Goal: Task Accomplishment & Management: Manage account settings

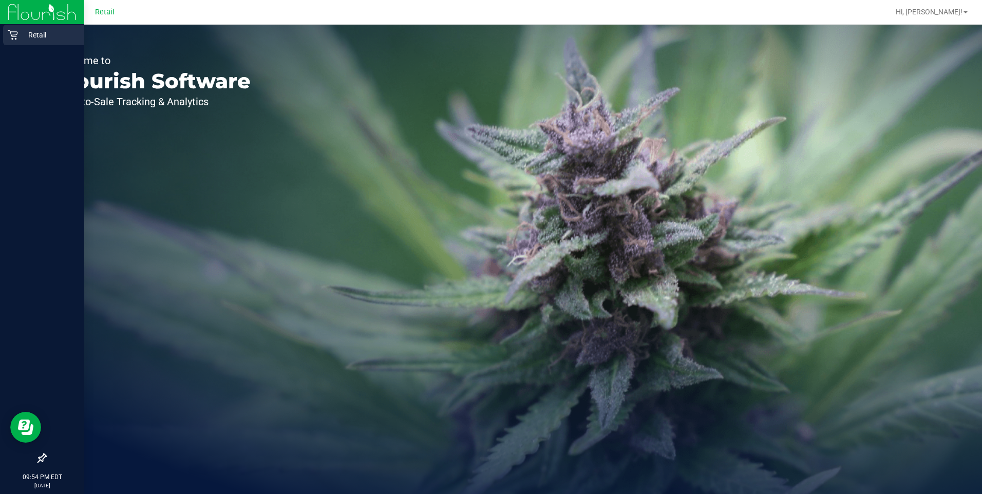
click at [14, 33] on icon at bounding box center [13, 35] width 10 height 10
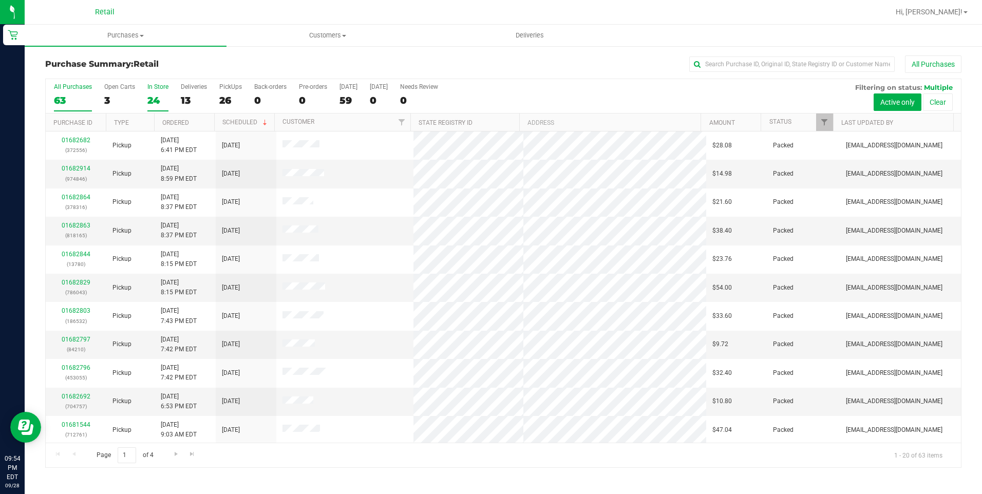
click at [147, 92] on label "In Store 24" at bounding box center [157, 97] width 21 height 28
click at [0, 0] on input "In Store 24" at bounding box center [0, 0] width 0 height 0
click at [176, 122] on link "Ordered" at bounding box center [175, 122] width 27 height 7
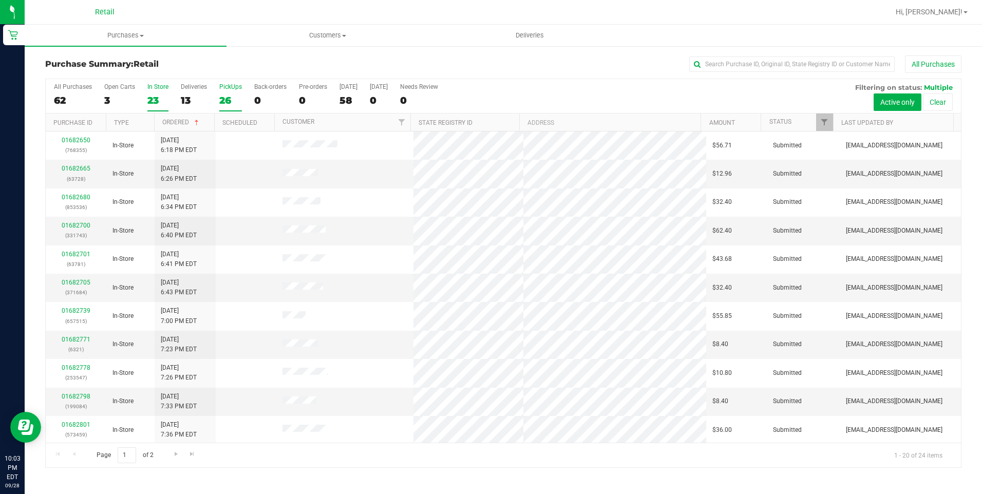
click at [227, 99] on div "26" at bounding box center [230, 100] width 23 height 12
click at [0, 0] on input "PickUps 26" at bounding box center [0, 0] width 0 height 0
click at [153, 98] on div "23" at bounding box center [157, 100] width 21 height 12
click at [0, 0] on input "In Store 23" at bounding box center [0, 0] width 0 height 0
click at [173, 121] on link "Ordered" at bounding box center [181, 122] width 39 height 7
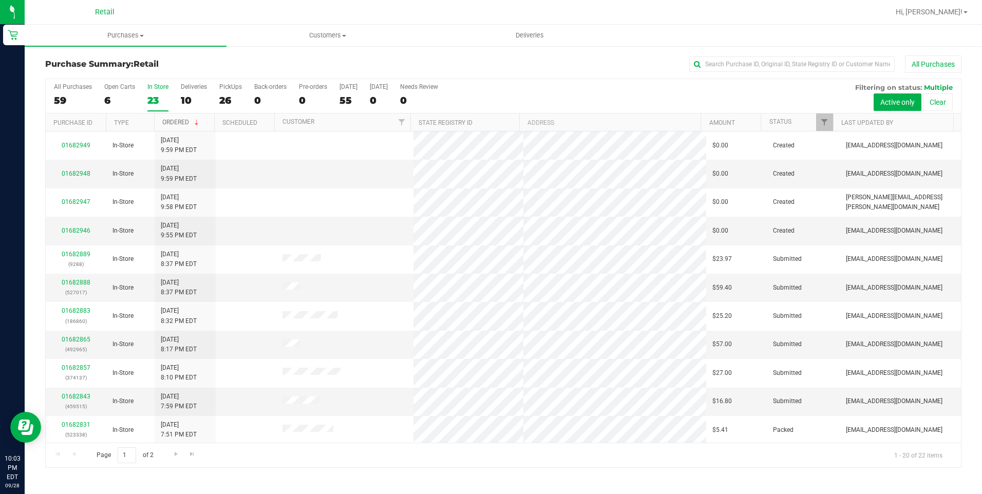
click at [175, 121] on link "Ordered" at bounding box center [181, 122] width 39 height 7
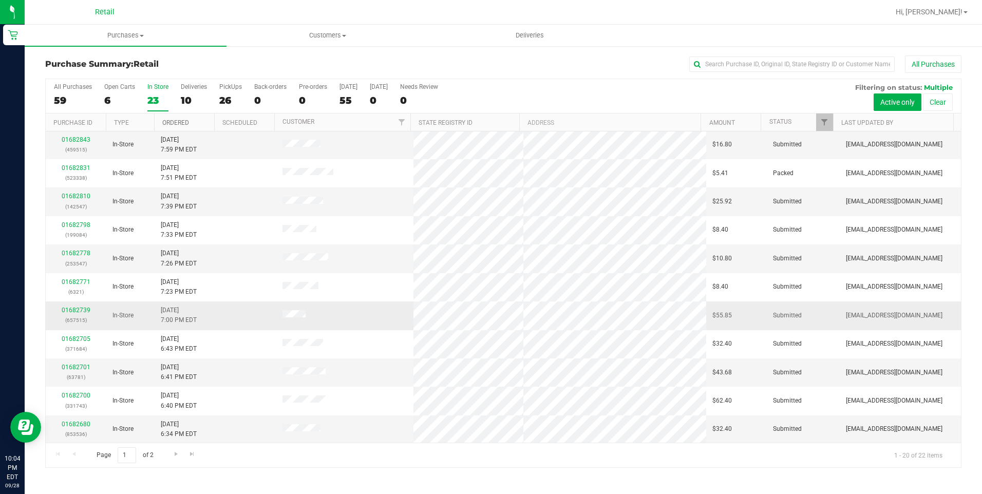
scroll to position [257, 0]
click at [64, 93] on label "All Purchases 59" at bounding box center [73, 97] width 38 height 28
click at [0, 0] on input "All Purchases 59" at bounding box center [0, 0] width 0 height 0
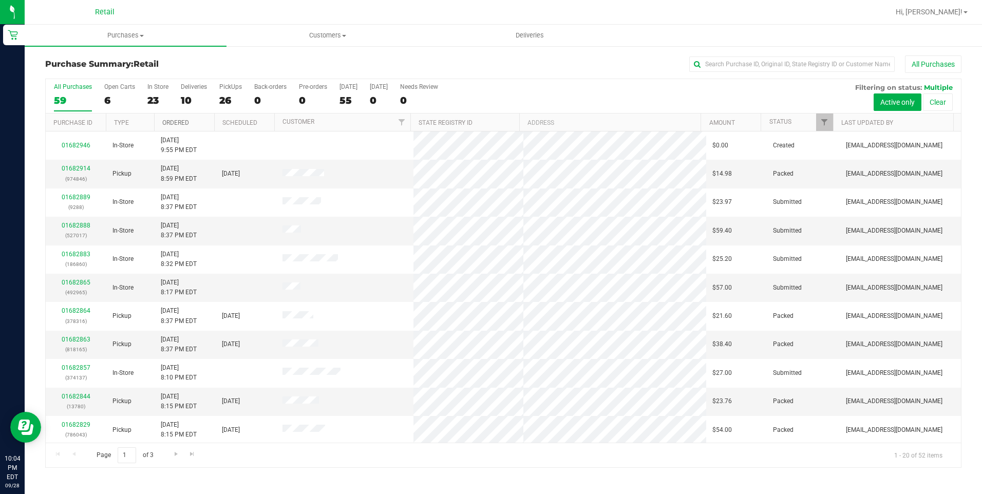
click at [180, 122] on link "Ordered" at bounding box center [175, 122] width 27 height 7
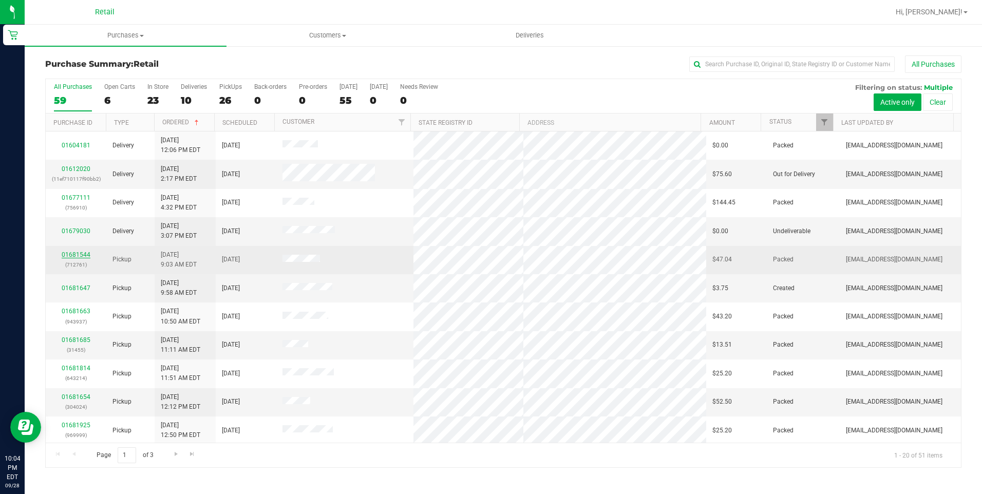
click at [73, 255] on link "01681544" at bounding box center [76, 254] width 29 height 7
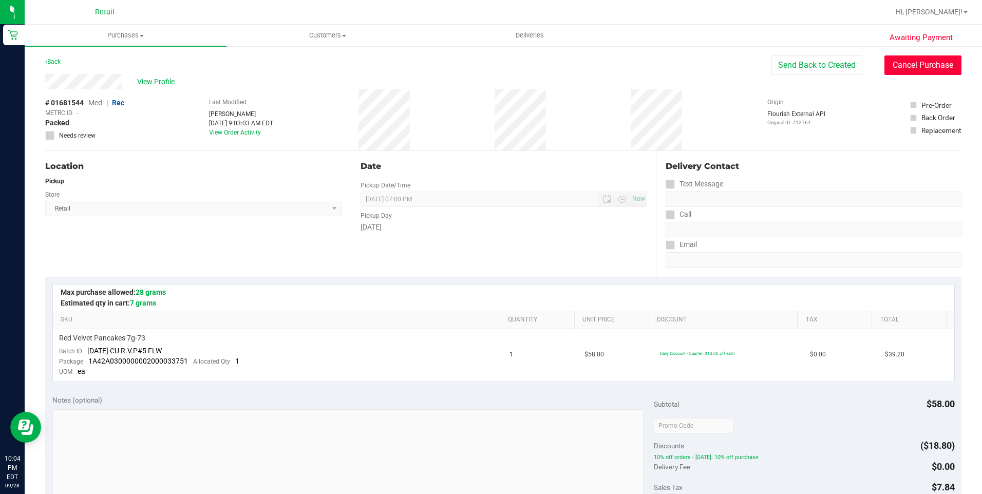
click at [927, 58] on button "Cancel Purchase" at bounding box center [922, 65] width 77 height 20
click at [49, 59] on link "Back" at bounding box center [52, 61] width 15 height 7
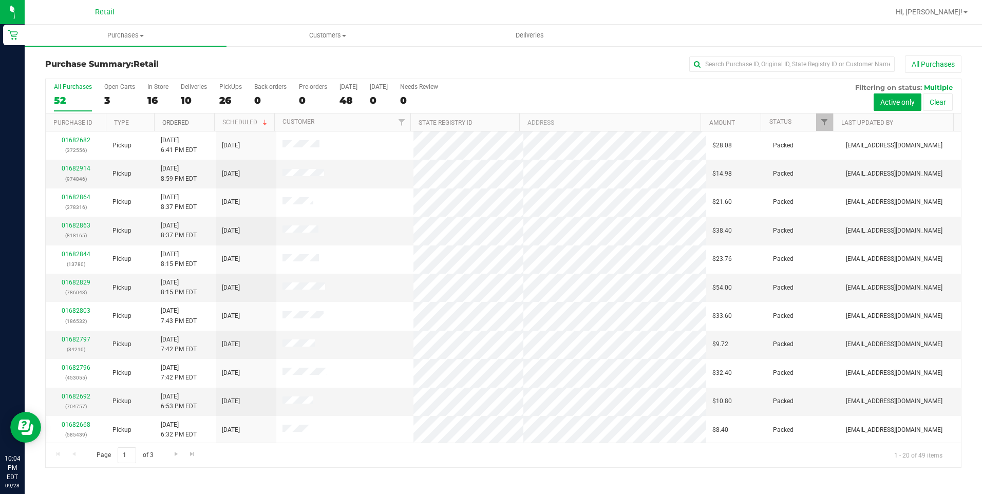
click at [178, 123] on link "Ordered" at bounding box center [175, 122] width 27 height 7
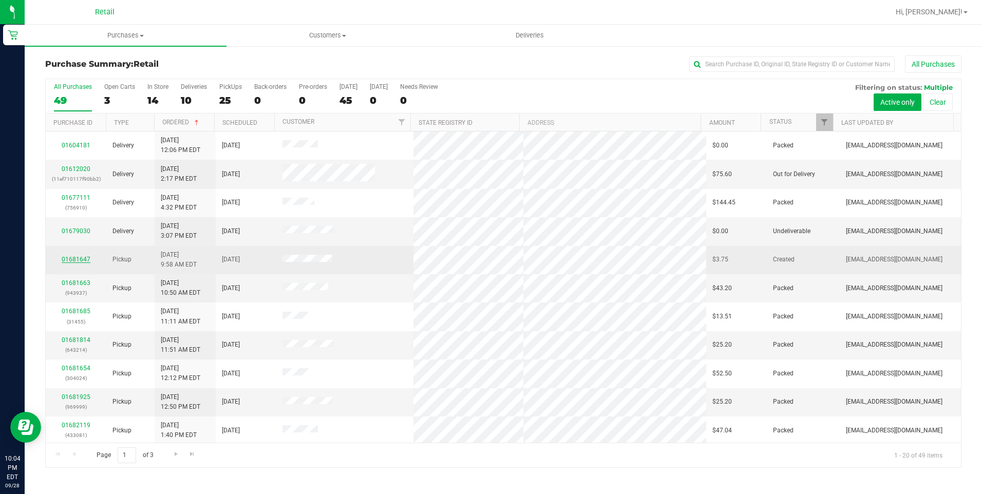
click at [78, 258] on link "01681647" at bounding box center [76, 259] width 29 height 7
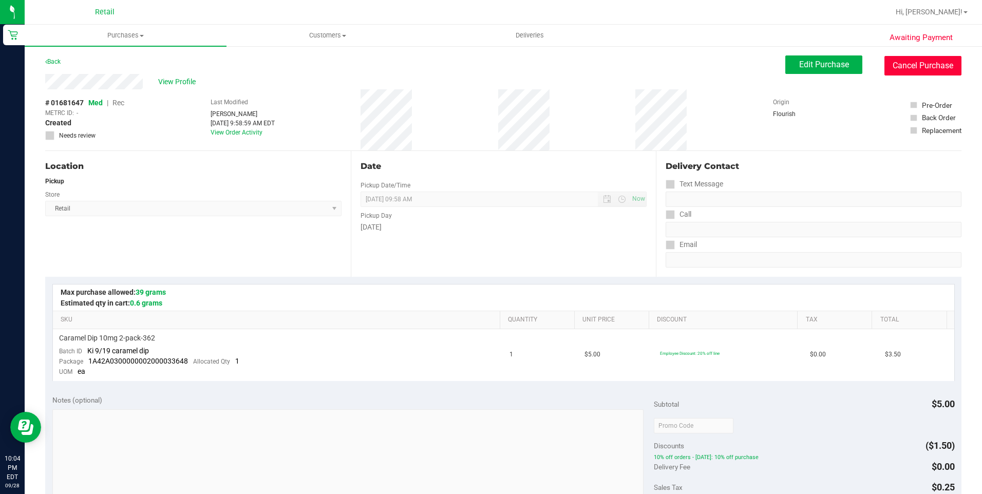
click at [904, 70] on button "Cancel Purchase" at bounding box center [922, 66] width 77 height 20
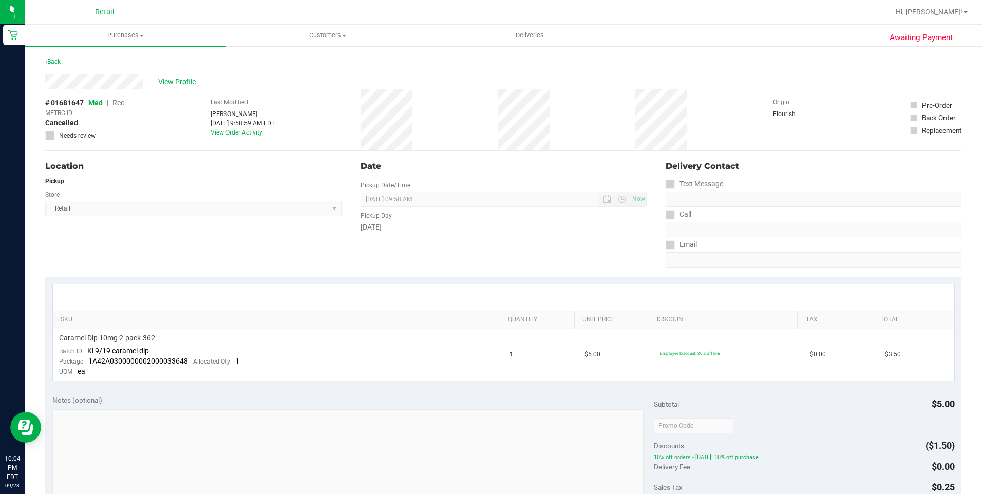
click at [54, 61] on link "Back" at bounding box center [52, 61] width 15 height 7
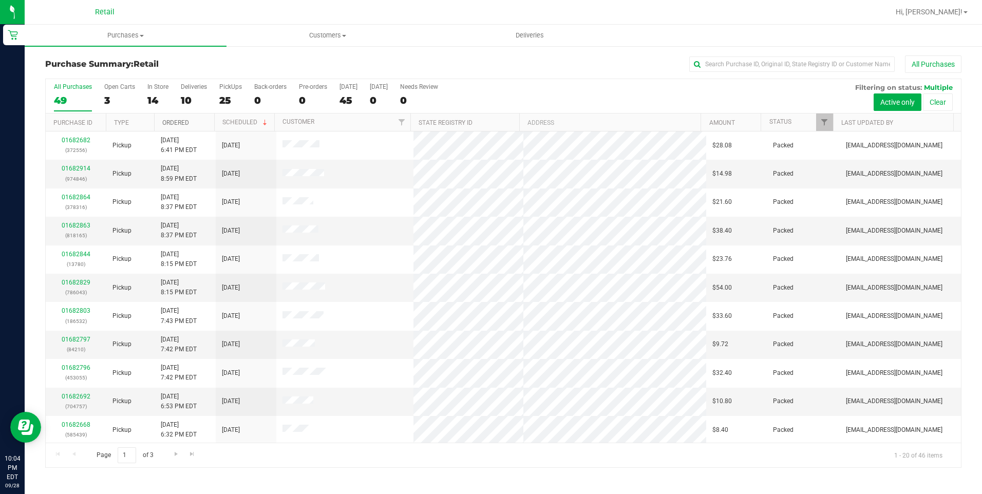
click at [180, 121] on link "Ordered" at bounding box center [175, 122] width 27 height 7
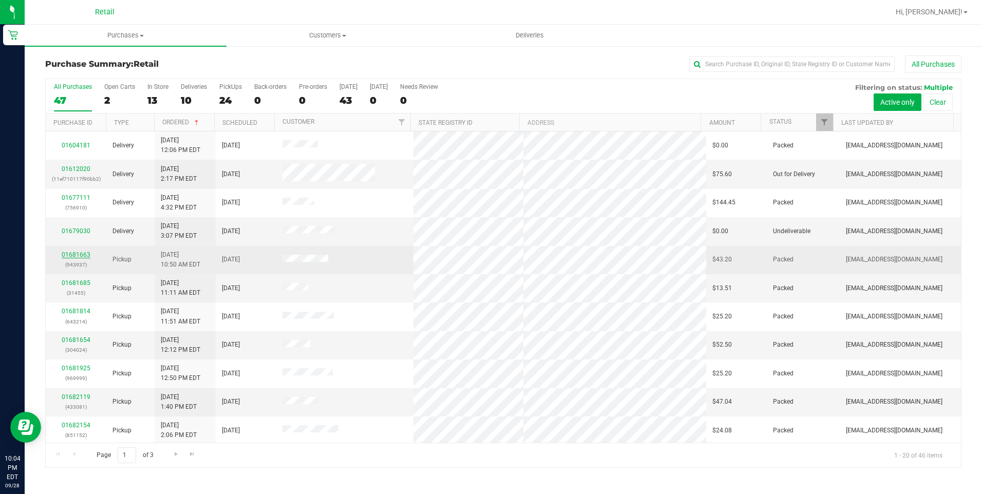
click at [75, 254] on link "01681663" at bounding box center [76, 254] width 29 height 7
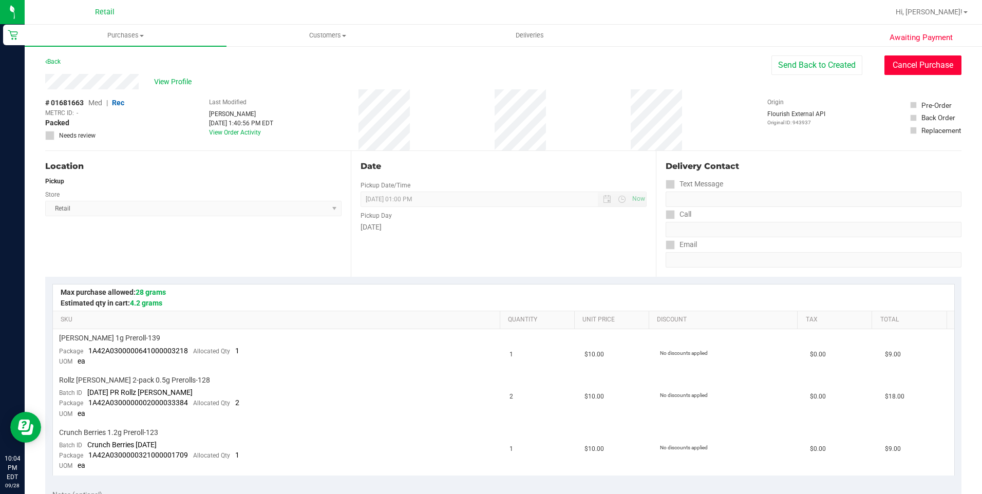
click at [915, 69] on button "Cancel Purchase" at bounding box center [922, 65] width 77 height 20
click at [57, 60] on link "Back" at bounding box center [52, 61] width 15 height 7
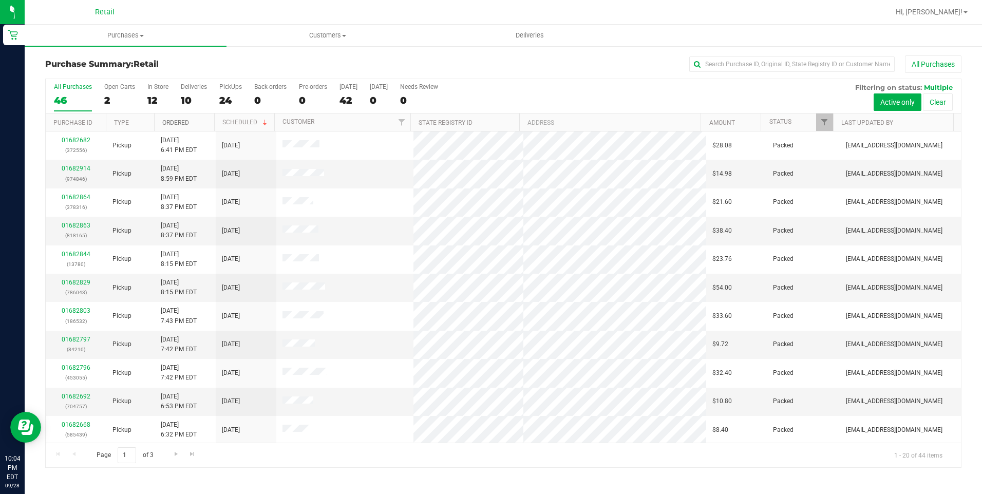
click at [178, 125] on link "Ordered" at bounding box center [175, 122] width 27 height 7
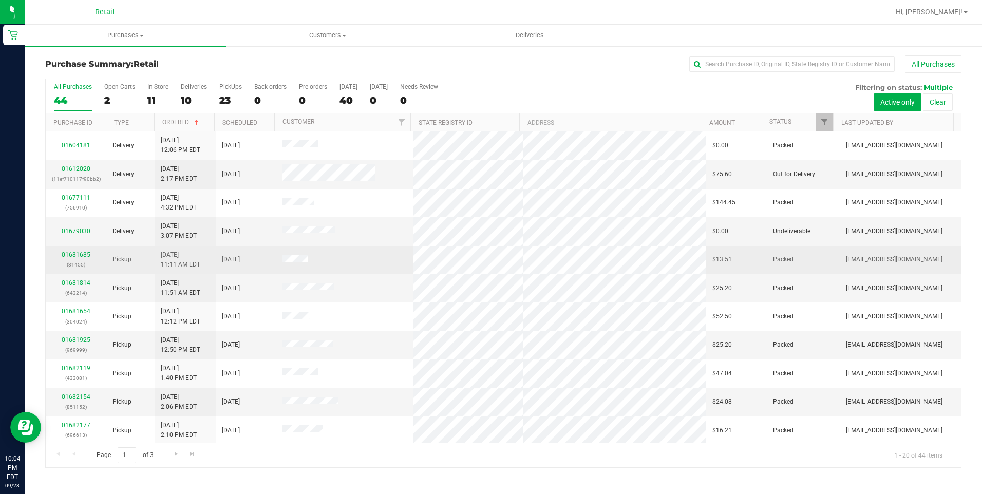
click at [66, 252] on link "01681685" at bounding box center [76, 254] width 29 height 7
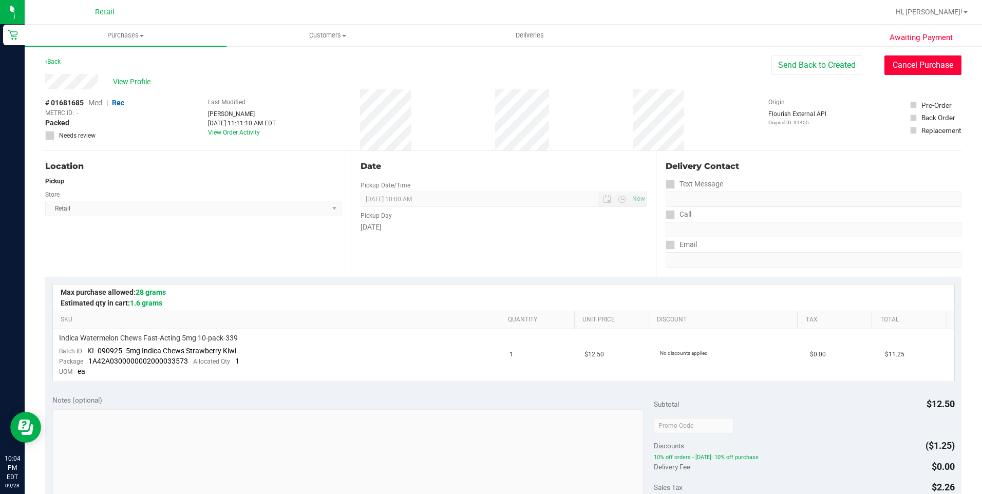
click at [918, 62] on button "Cancel Purchase" at bounding box center [922, 65] width 77 height 20
click at [60, 63] on link "Back" at bounding box center [52, 61] width 15 height 7
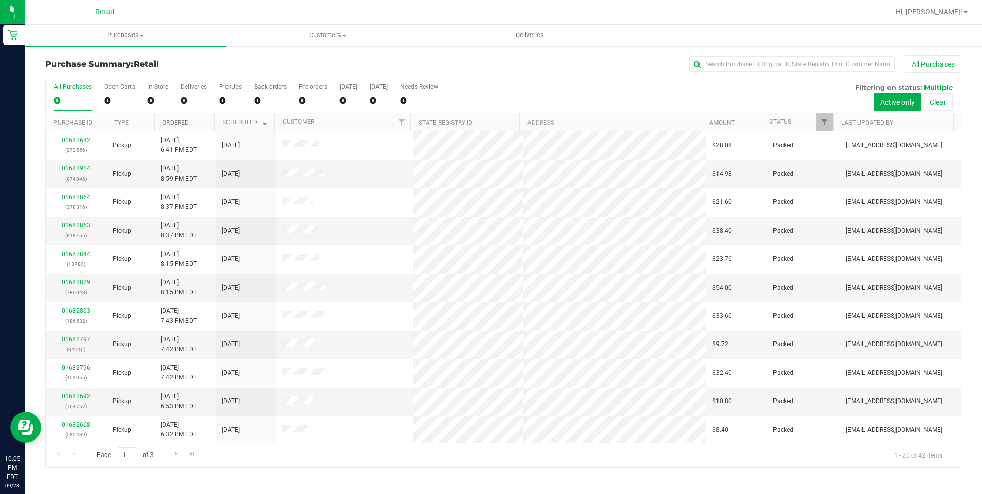
click at [181, 119] on link "Ordered" at bounding box center [175, 122] width 27 height 7
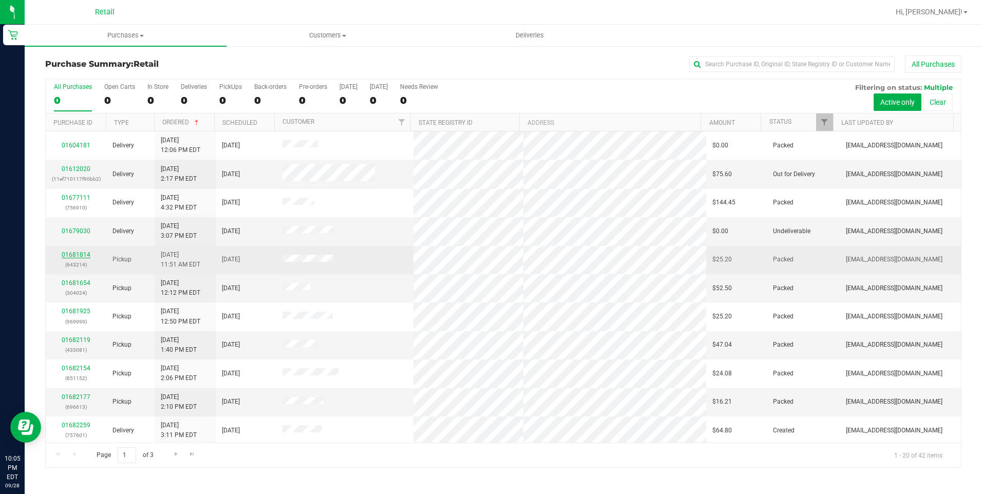
click at [70, 256] on link "01681814" at bounding box center [76, 254] width 29 height 7
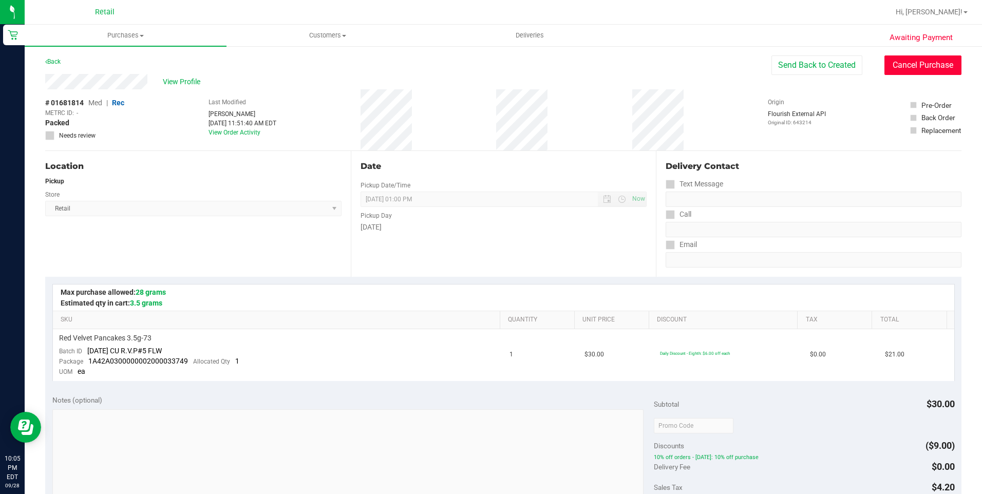
click at [894, 64] on button "Cancel Purchase" at bounding box center [922, 65] width 77 height 20
click at [55, 63] on link "Back" at bounding box center [52, 61] width 15 height 7
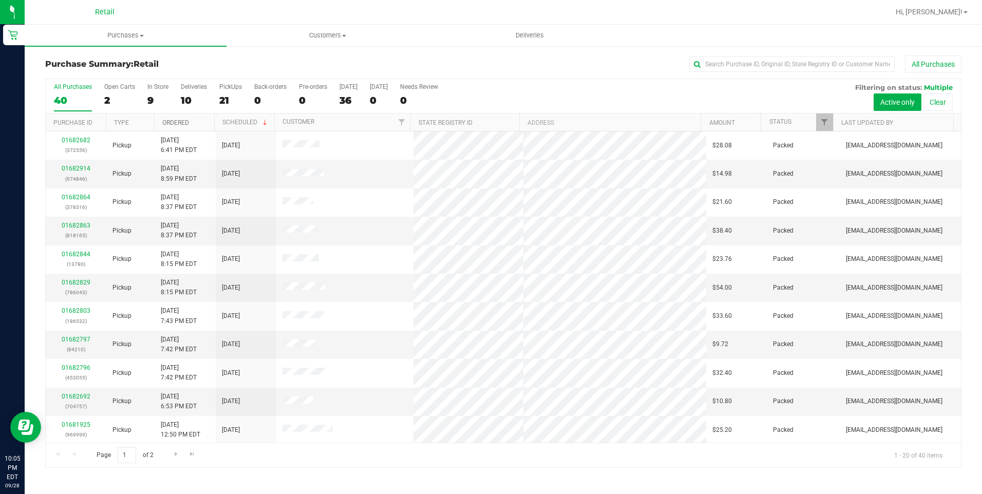
click at [168, 121] on link "Ordered" at bounding box center [175, 122] width 27 height 7
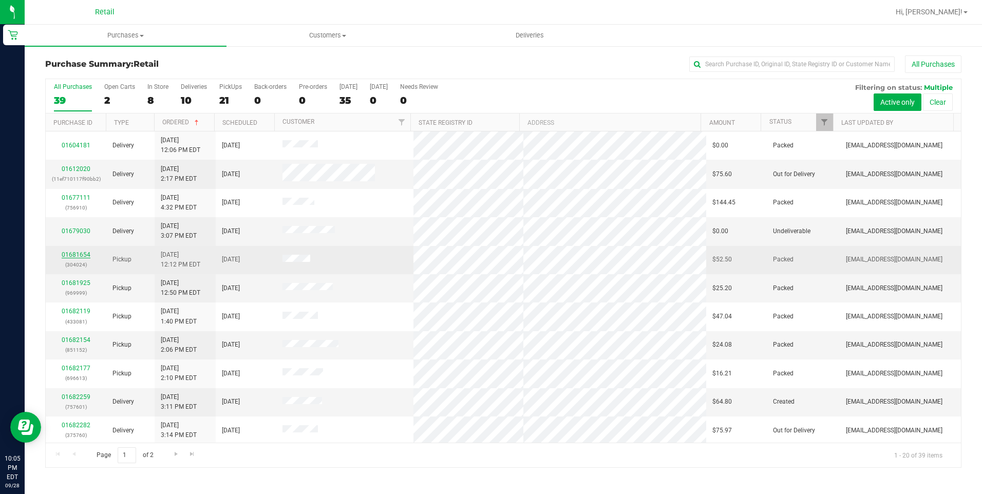
click at [71, 254] on link "01681654" at bounding box center [76, 254] width 29 height 7
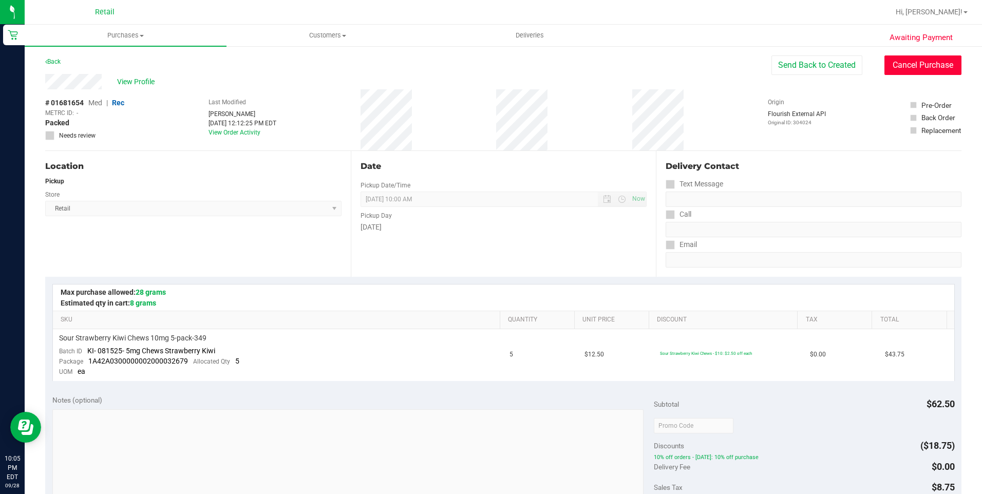
click at [927, 66] on button "Cancel Purchase" at bounding box center [922, 65] width 77 height 20
click at [53, 61] on link "Back" at bounding box center [52, 61] width 15 height 7
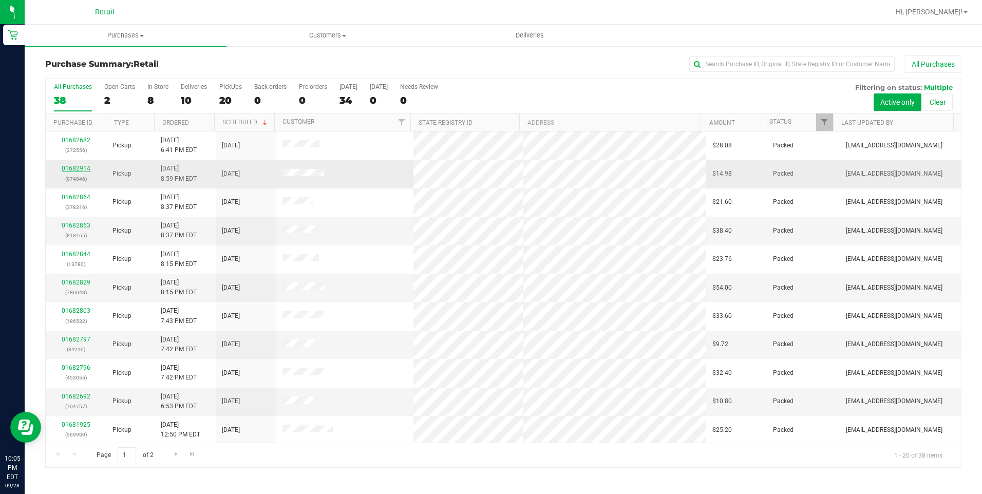
click at [80, 170] on link "01682914" at bounding box center [76, 168] width 29 height 7
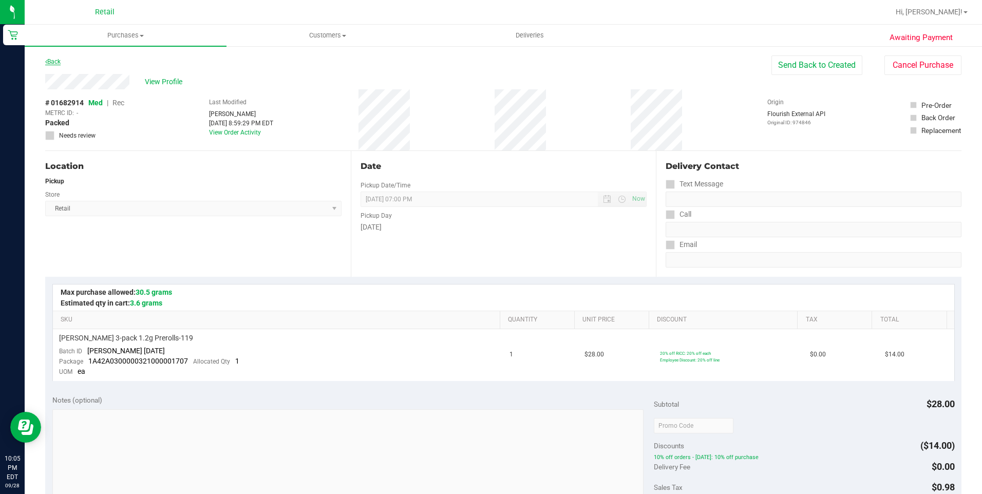
click at [51, 62] on link "Back" at bounding box center [52, 61] width 15 height 7
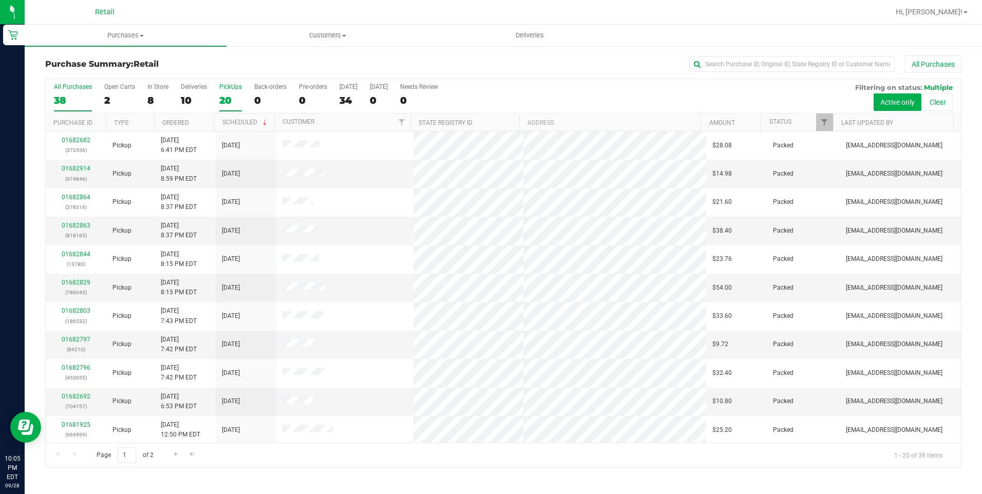
click at [223, 97] on div "20" at bounding box center [230, 100] width 23 height 12
click at [0, 0] on input "PickUps 20" at bounding box center [0, 0] width 0 height 0
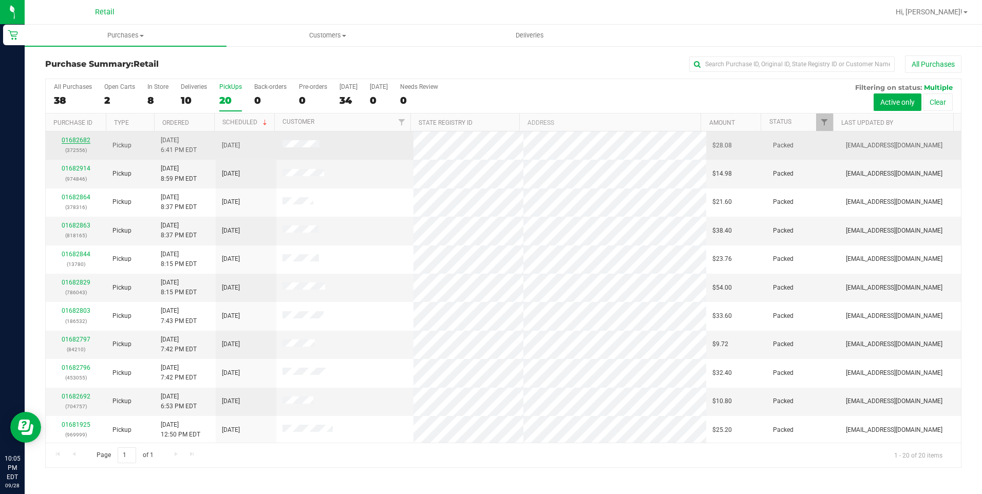
click at [79, 137] on link "01682682" at bounding box center [76, 140] width 29 height 7
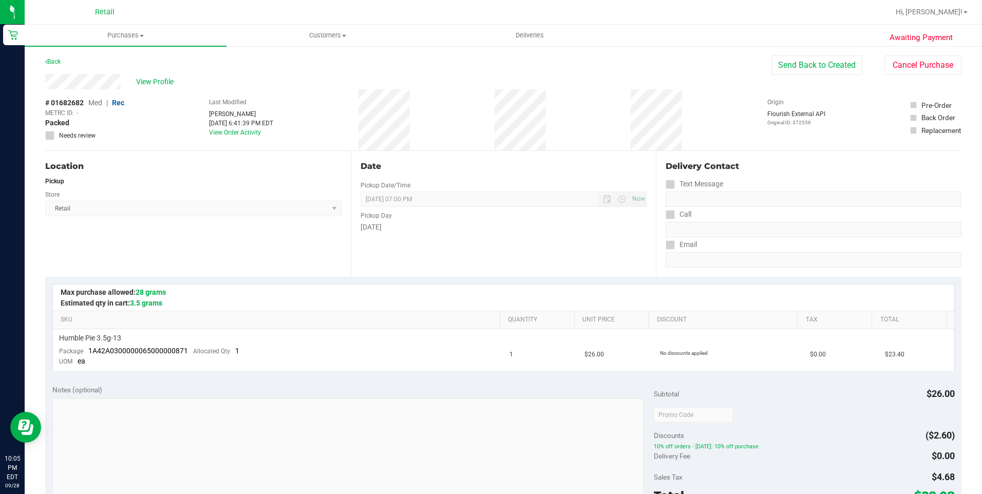
click at [53, 57] on div "Back" at bounding box center [52, 61] width 15 height 12
click at [55, 58] on link "Back" at bounding box center [52, 61] width 15 height 7
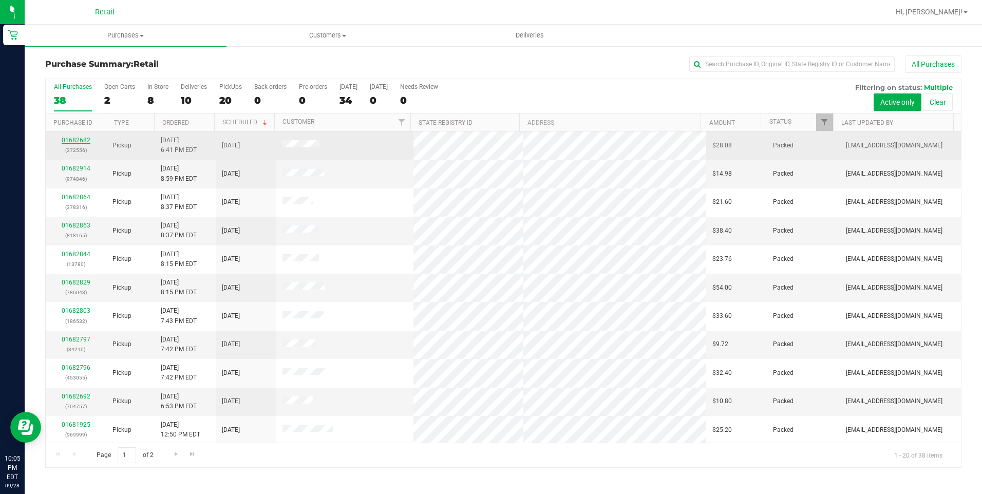
click at [71, 138] on link "01682682" at bounding box center [76, 140] width 29 height 7
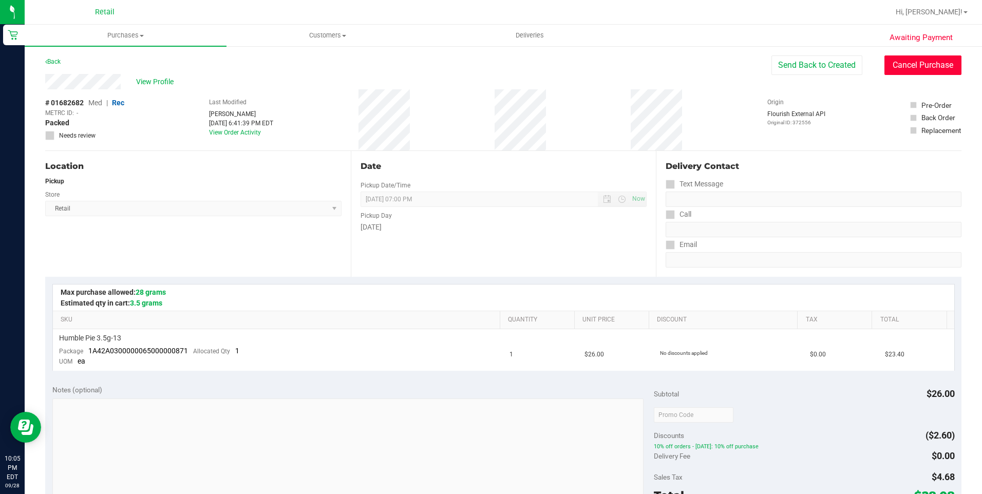
click at [908, 69] on button "Cancel Purchase" at bounding box center [922, 65] width 77 height 20
click at [54, 59] on link "Back" at bounding box center [52, 61] width 15 height 7
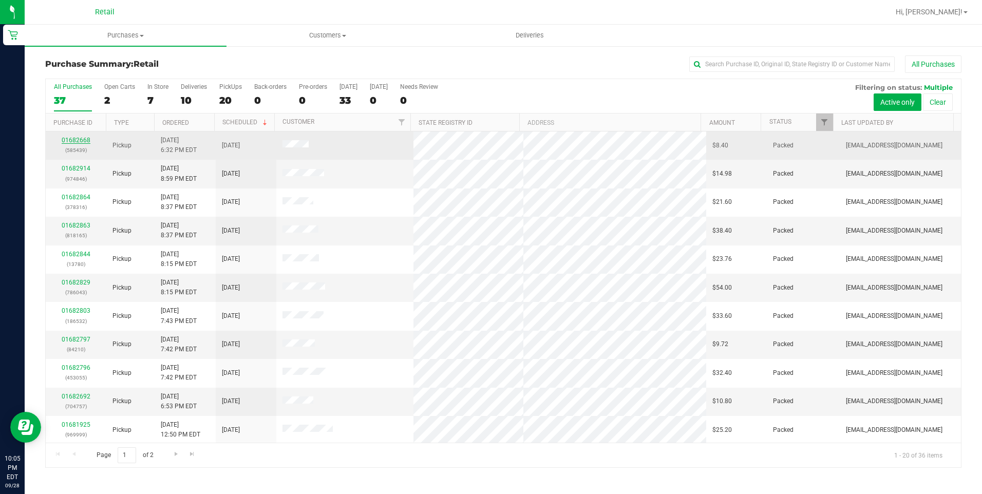
click at [68, 142] on link "01682668" at bounding box center [76, 140] width 29 height 7
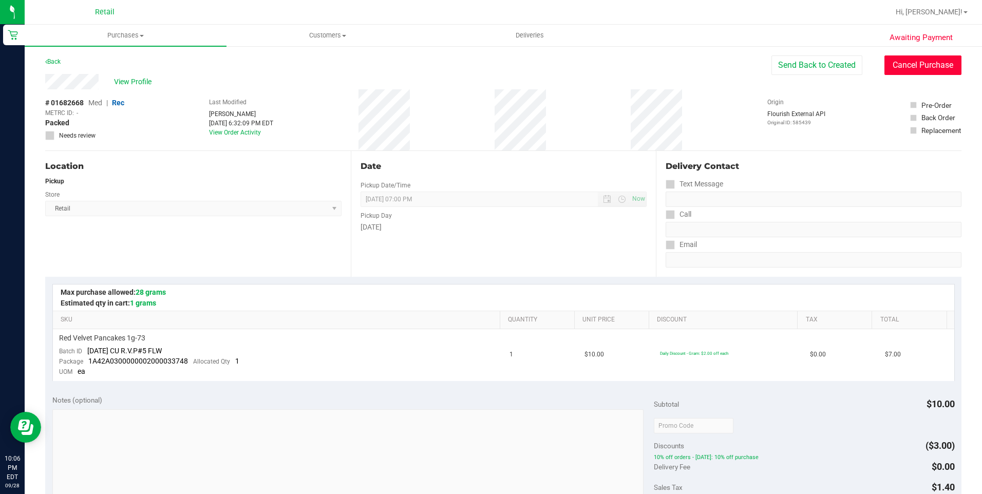
click at [899, 60] on button "Cancel Purchase" at bounding box center [922, 65] width 77 height 20
click at [61, 60] on link "Back" at bounding box center [52, 61] width 15 height 7
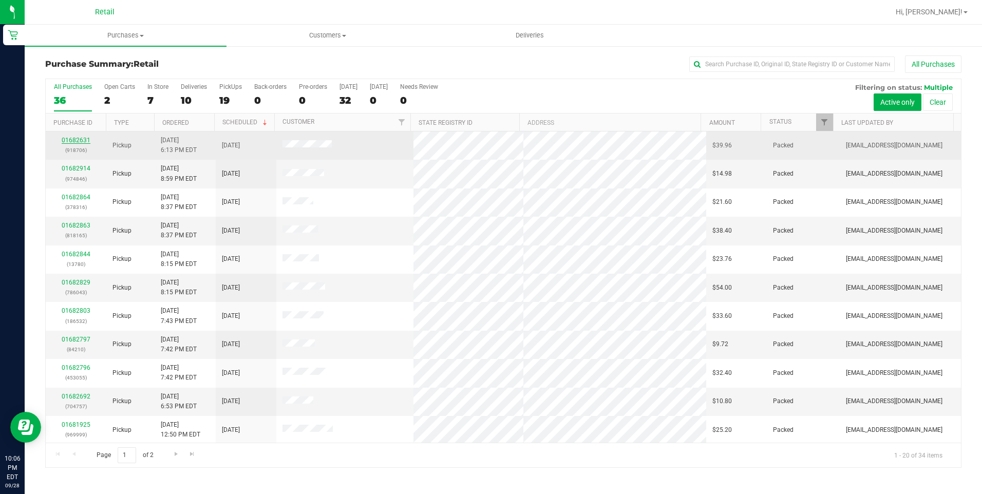
click at [78, 140] on link "01682631" at bounding box center [76, 140] width 29 height 7
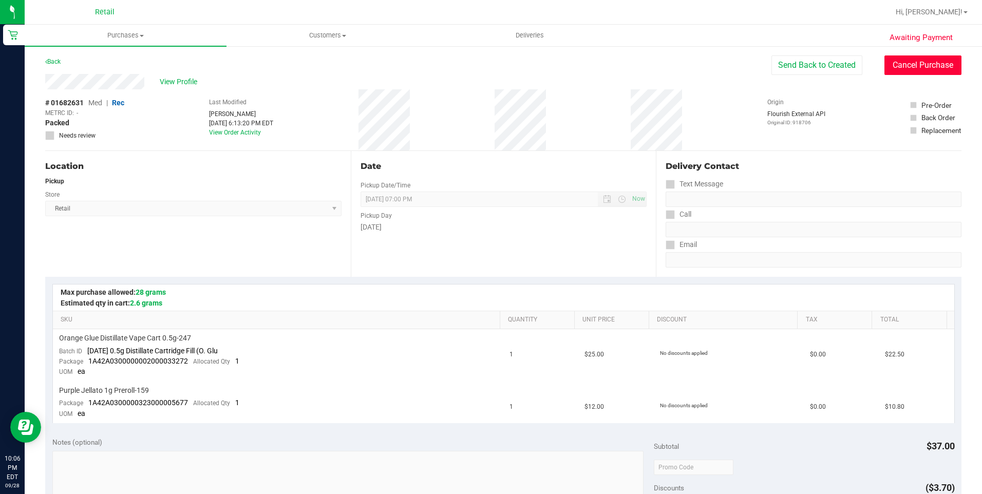
click at [913, 67] on button "Cancel Purchase" at bounding box center [922, 65] width 77 height 20
click at [57, 60] on link "Back" at bounding box center [52, 61] width 15 height 7
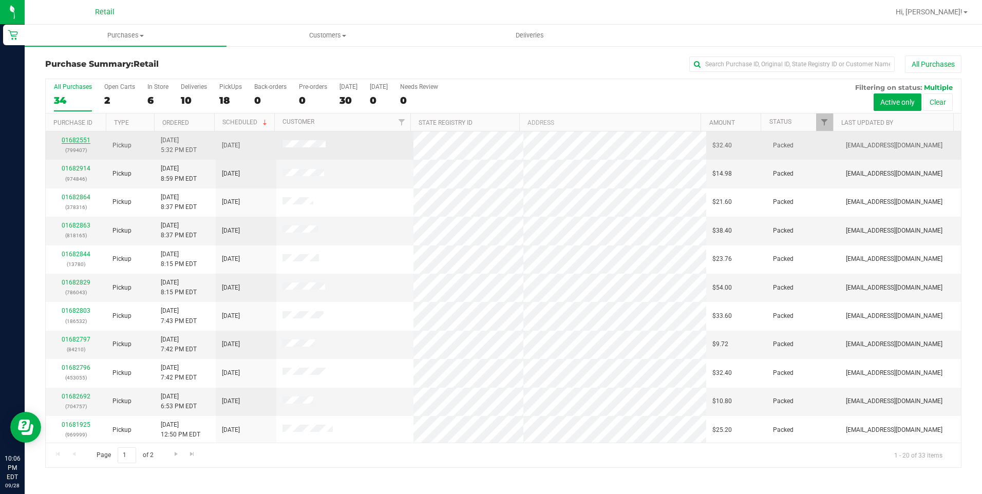
click at [74, 141] on link "01682551" at bounding box center [76, 140] width 29 height 7
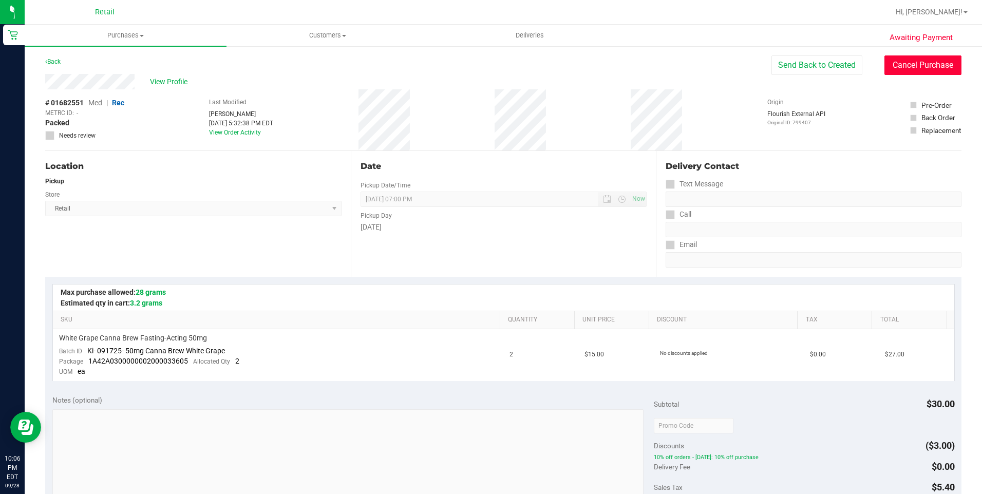
click at [907, 64] on button "Cancel Purchase" at bounding box center [922, 65] width 77 height 20
click at [56, 63] on link "Back" at bounding box center [52, 61] width 15 height 7
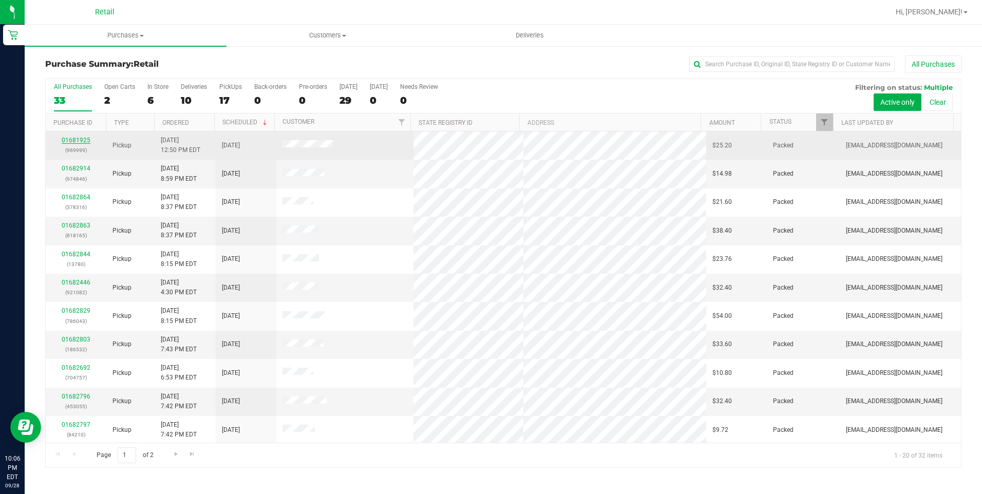
click at [71, 141] on link "01681925" at bounding box center [76, 140] width 29 height 7
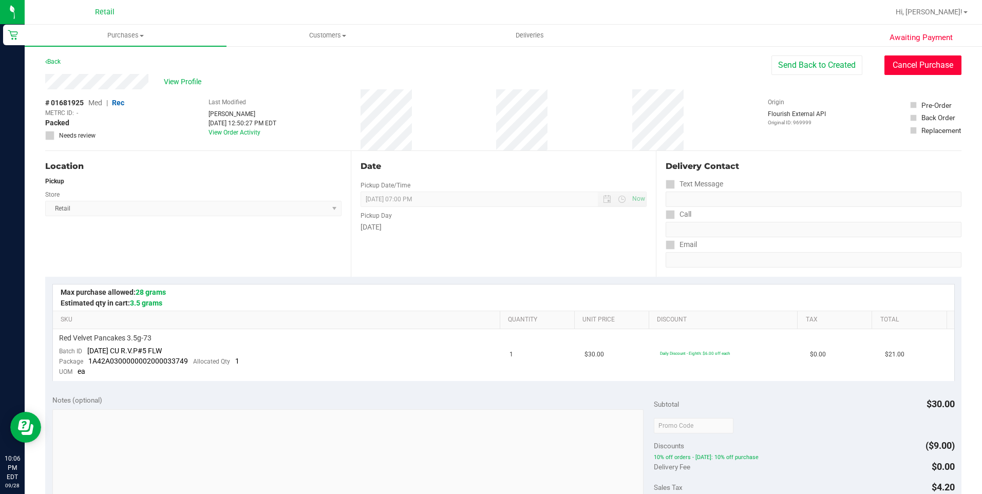
click at [913, 67] on button "Cancel Purchase" at bounding box center [922, 65] width 77 height 20
click at [55, 62] on link "Back" at bounding box center [52, 61] width 15 height 7
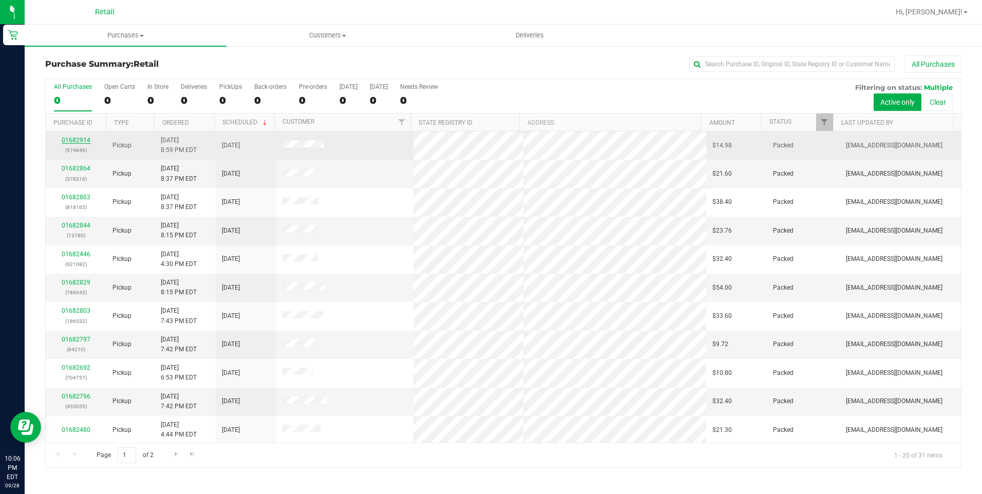
click at [79, 140] on link "01682914" at bounding box center [76, 140] width 29 height 7
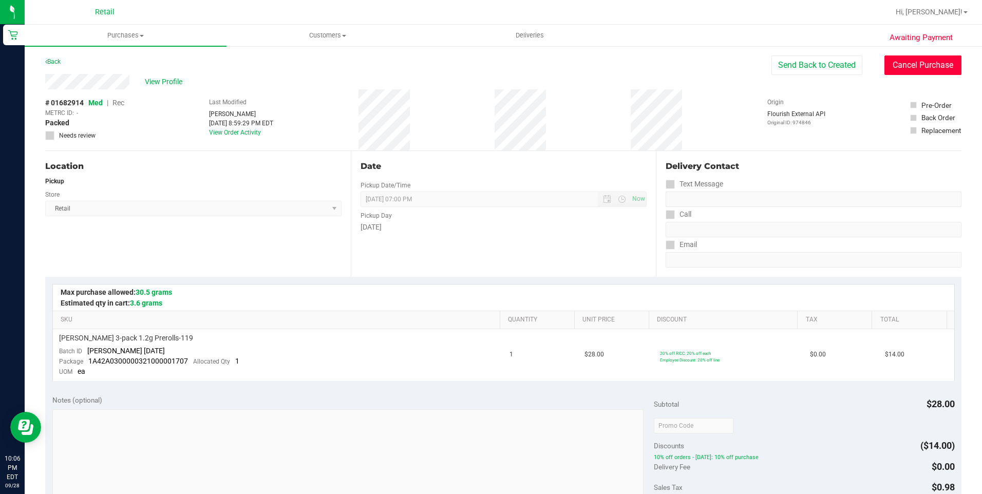
click at [909, 56] on button "Cancel Purchase" at bounding box center [922, 65] width 77 height 20
click at [58, 63] on link "Back" at bounding box center [52, 61] width 15 height 7
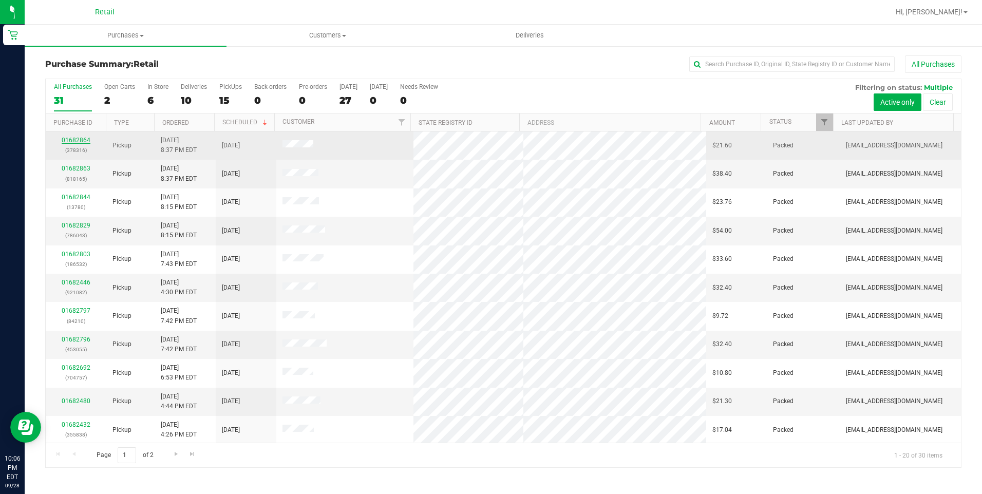
click at [89, 138] on link "01682864" at bounding box center [76, 140] width 29 height 7
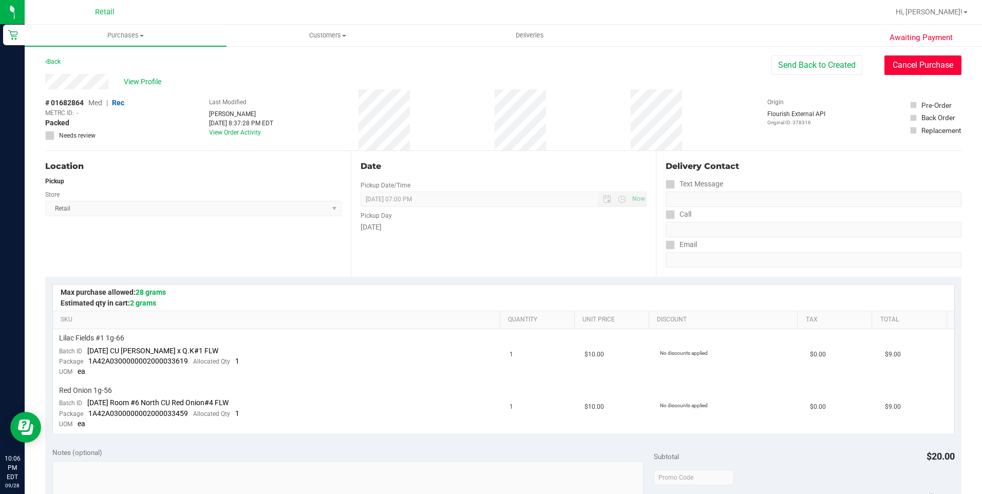
click at [936, 65] on button "Cancel Purchase" at bounding box center [922, 65] width 77 height 20
click at [54, 63] on link "Back" at bounding box center [52, 61] width 15 height 7
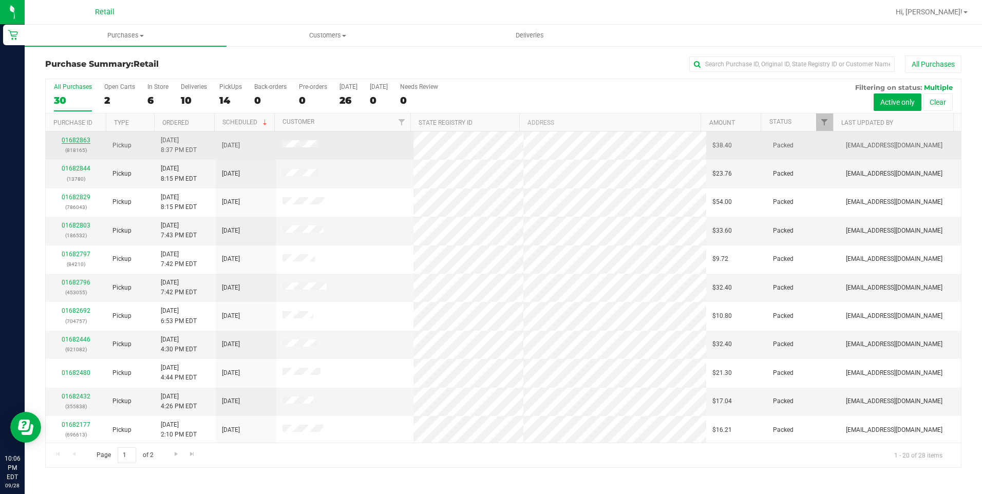
click at [73, 138] on link "01682863" at bounding box center [76, 140] width 29 height 7
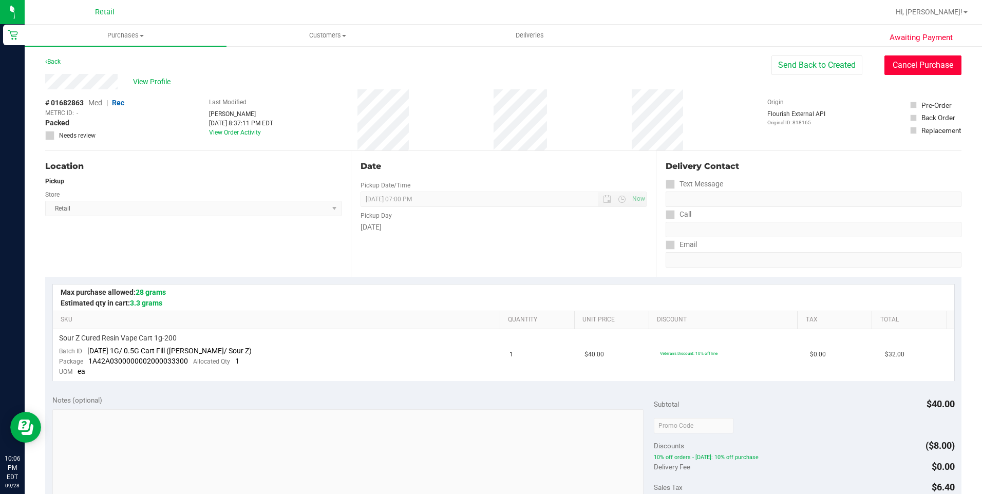
click at [905, 64] on button "Cancel Purchase" at bounding box center [922, 65] width 77 height 20
click at [59, 65] on link "Back" at bounding box center [52, 61] width 15 height 7
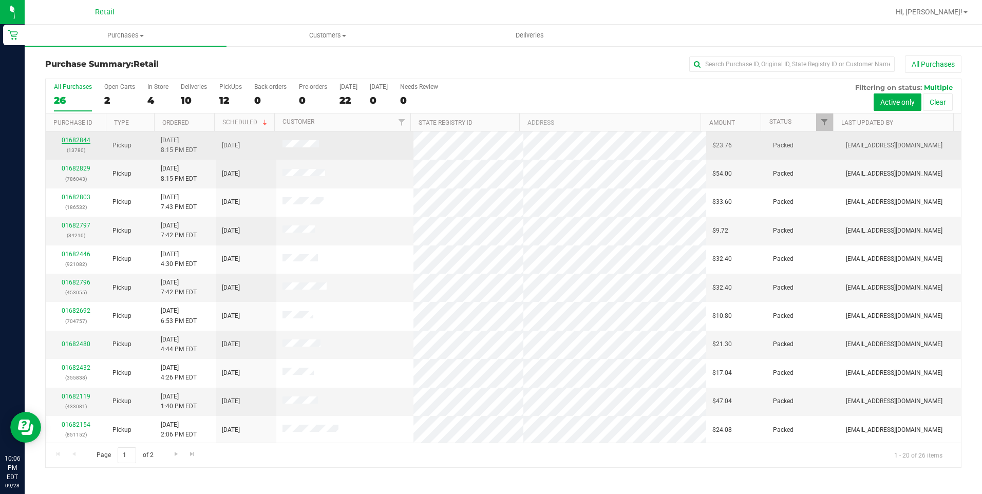
click at [72, 138] on link "01682844" at bounding box center [76, 140] width 29 height 7
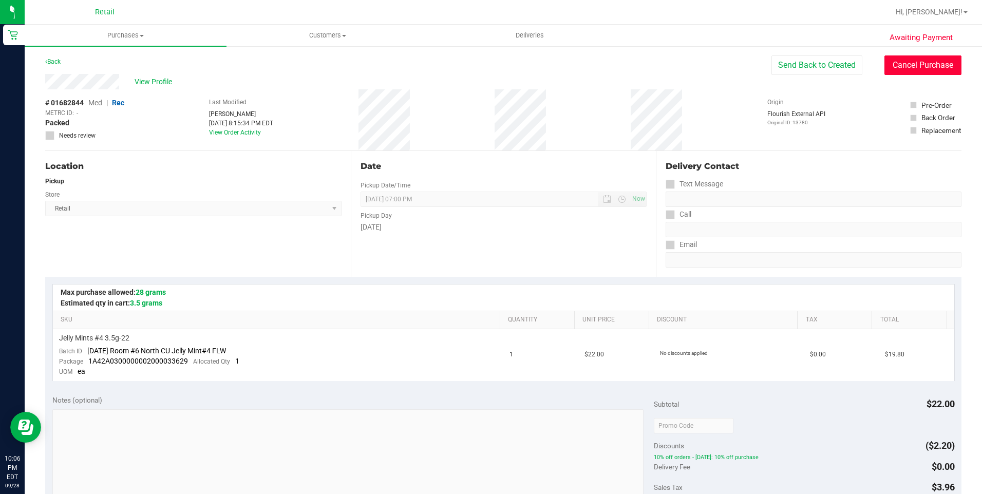
click at [924, 63] on button "Cancel Purchase" at bounding box center [922, 65] width 77 height 20
click at [53, 62] on link "Back" at bounding box center [52, 61] width 15 height 7
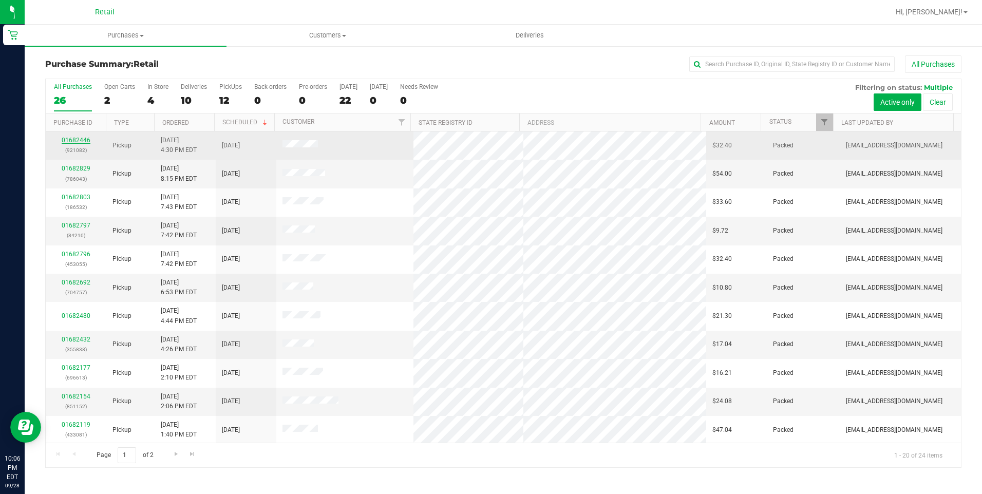
click at [84, 142] on link "01682446" at bounding box center [76, 140] width 29 height 7
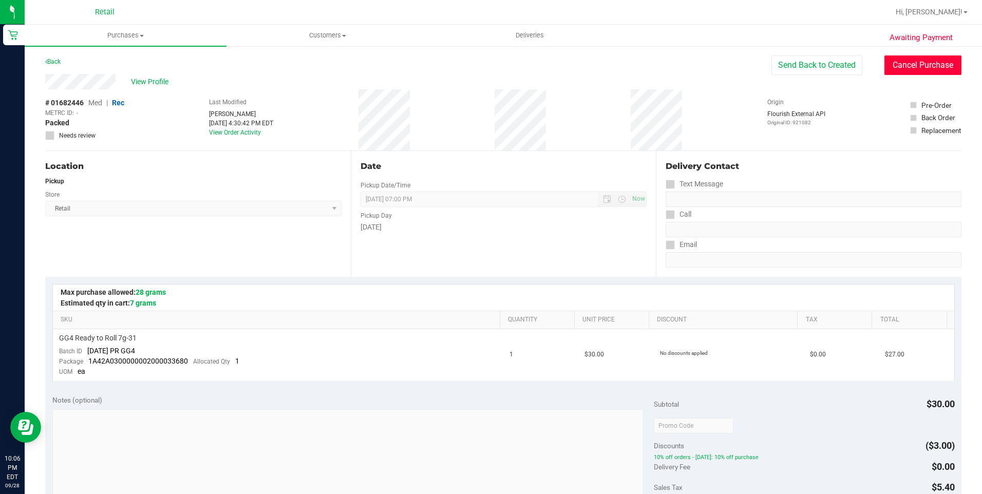
drag, startPoint x: 931, startPoint y: 69, endPoint x: 489, endPoint y: 67, distance: 441.5
click at [918, 69] on button "Cancel Purchase" at bounding box center [922, 65] width 77 height 20
click at [56, 60] on link "Back" at bounding box center [52, 61] width 15 height 7
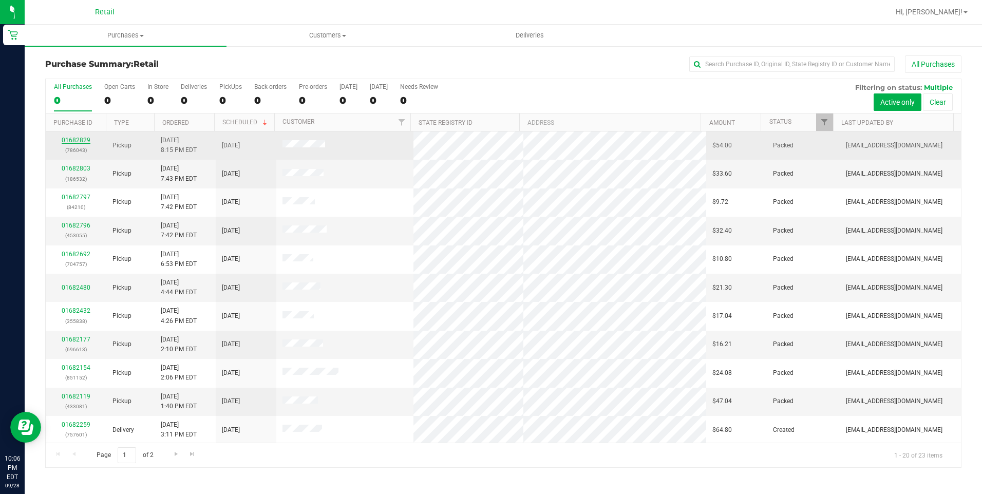
click at [71, 138] on link "01682829" at bounding box center [76, 140] width 29 height 7
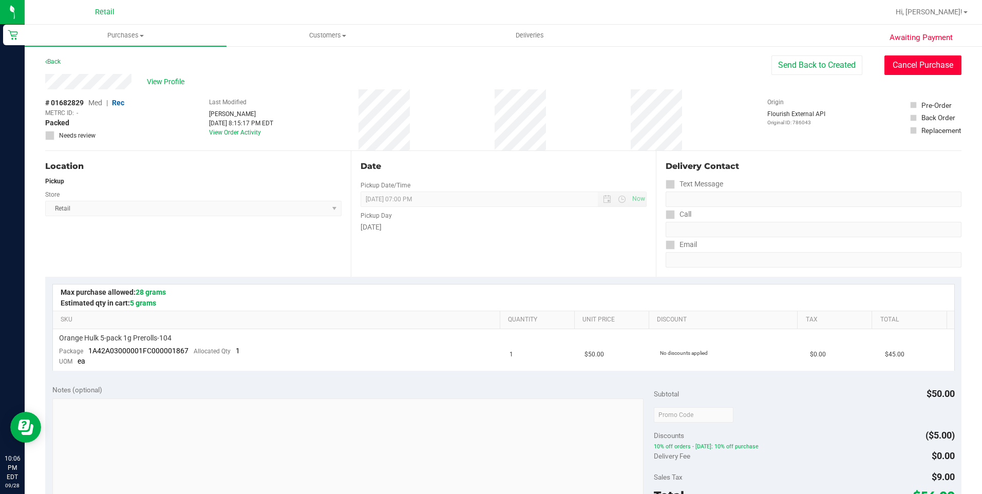
drag, startPoint x: 919, startPoint y: 74, endPoint x: 530, endPoint y: 68, distance: 389.7
click at [919, 74] on button "Cancel Purchase" at bounding box center [922, 65] width 77 height 20
click at [61, 61] on link "Back" at bounding box center [52, 61] width 15 height 7
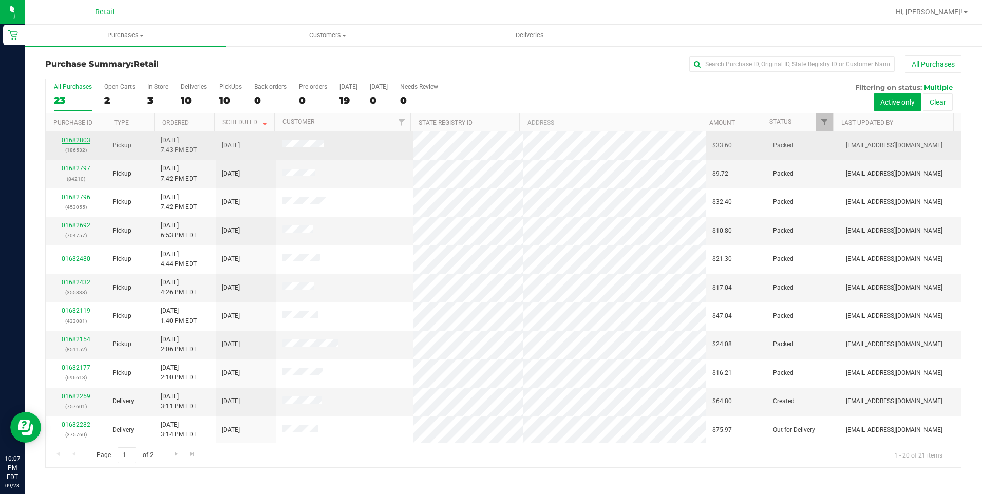
click at [86, 139] on link "01682803" at bounding box center [76, 140] width 29 height 7
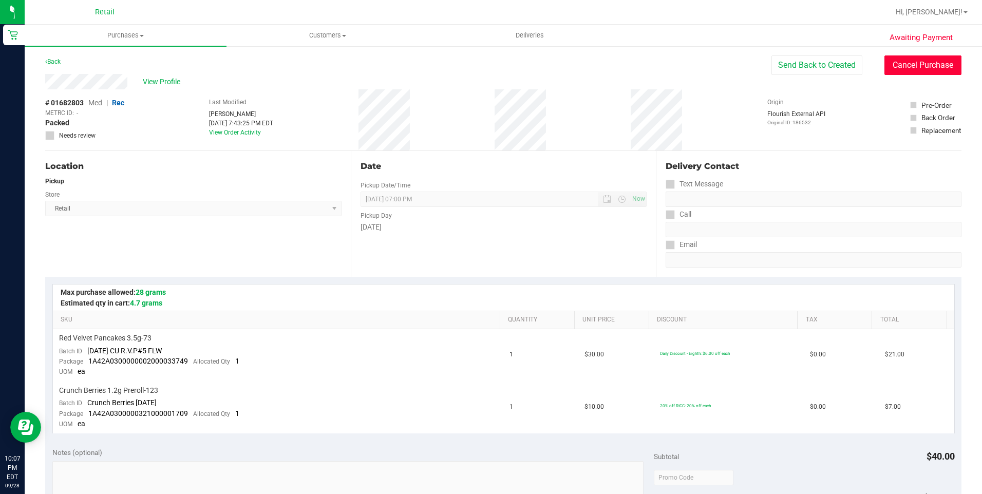
click at [900, 67] on button "Cancel Purchase" at bounding box center [922, 65] width 77 height 20
click at [51, 63] on link "Back" at bounding box center [52, 61] width 15 height 7
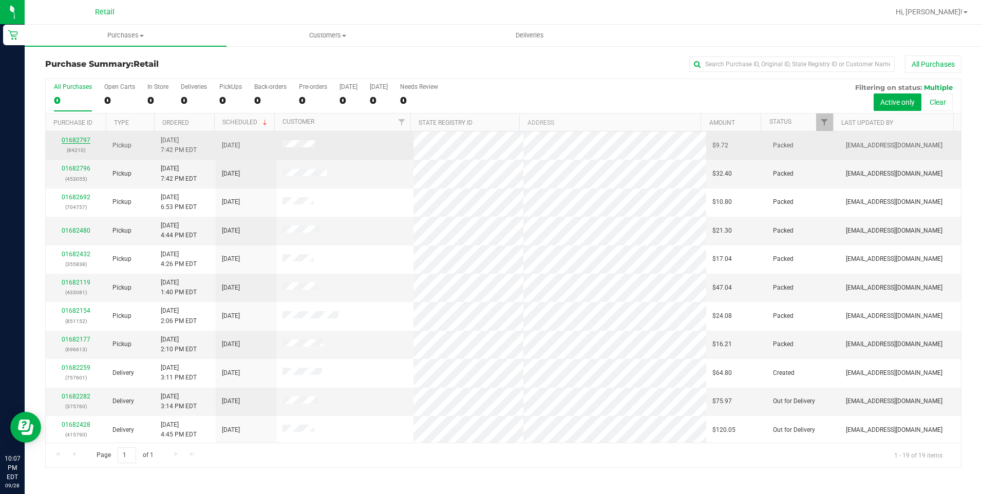
click at [75, 139] on link "01682797" at bounding box center [76, 140] width 29 height 7
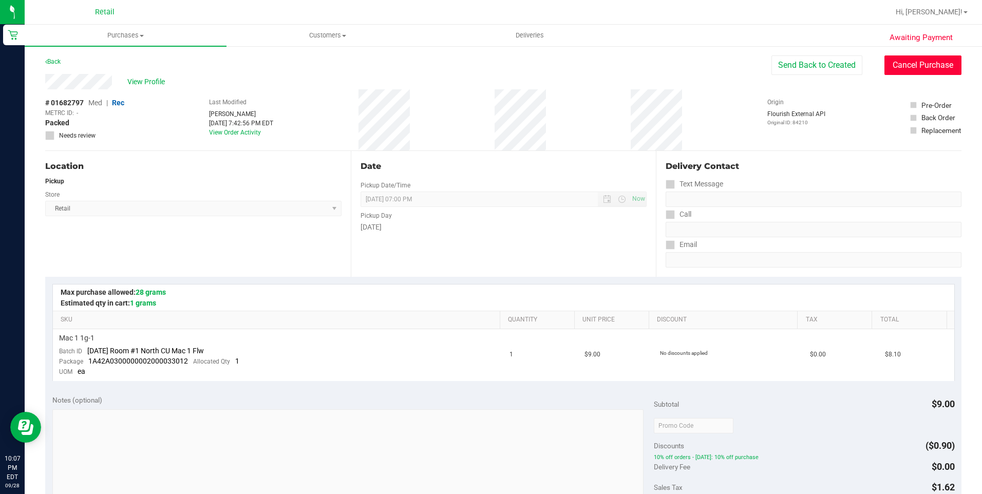
click at [919, 73] on button "Cancel Purchase" at bounding box center [922, 65] width 77 height 20
click at [59, 60] on link "Back" at bounding box center [52, 61] width 15 height 7
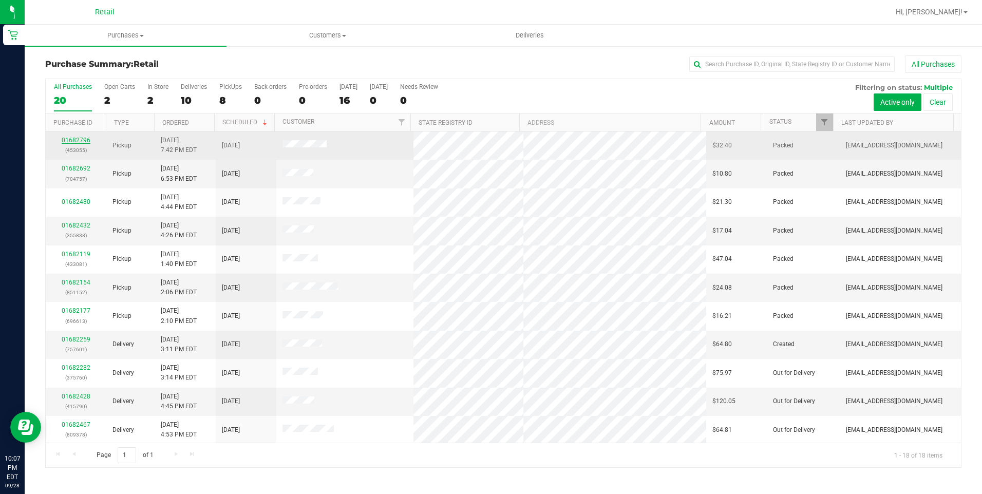
click at [82, 138] on link "01682796" at bounding box center [76, 140] width 29 height 7
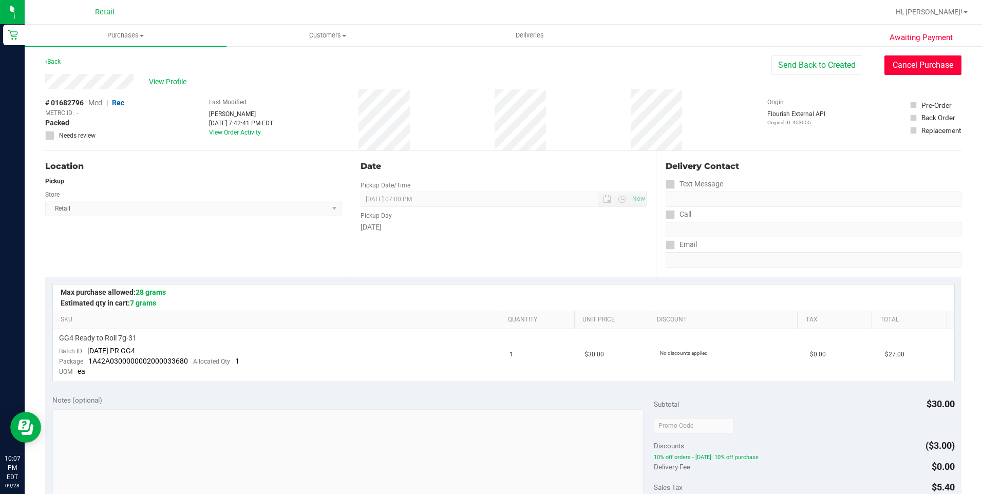
click at [922, 69] on button "Cancel Purchase" at bounding box center [922, 65] width 77 height 20
click at [52, 59] on link "Back" at bounding box center [52, 61] width 15 height 7
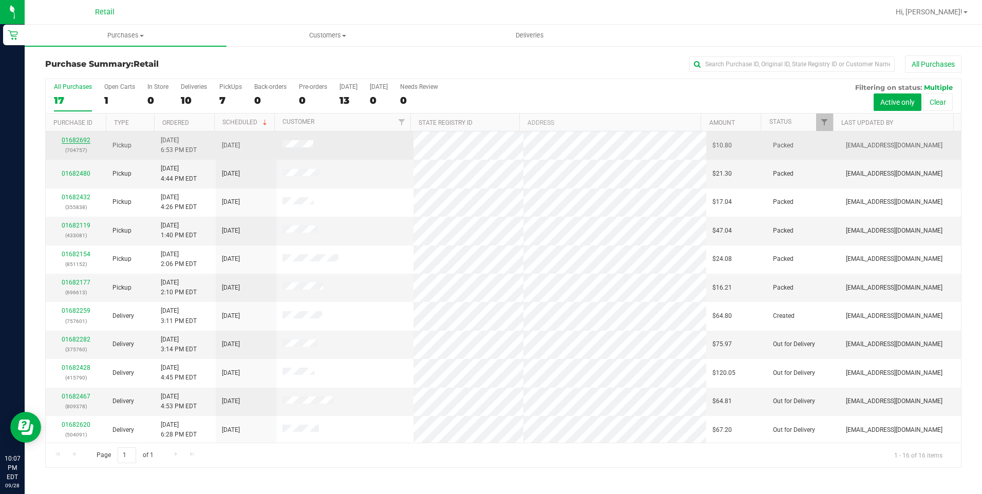
click at [76, 138] on link "01682692" at bounding box center [76, 140] width 29 height 7
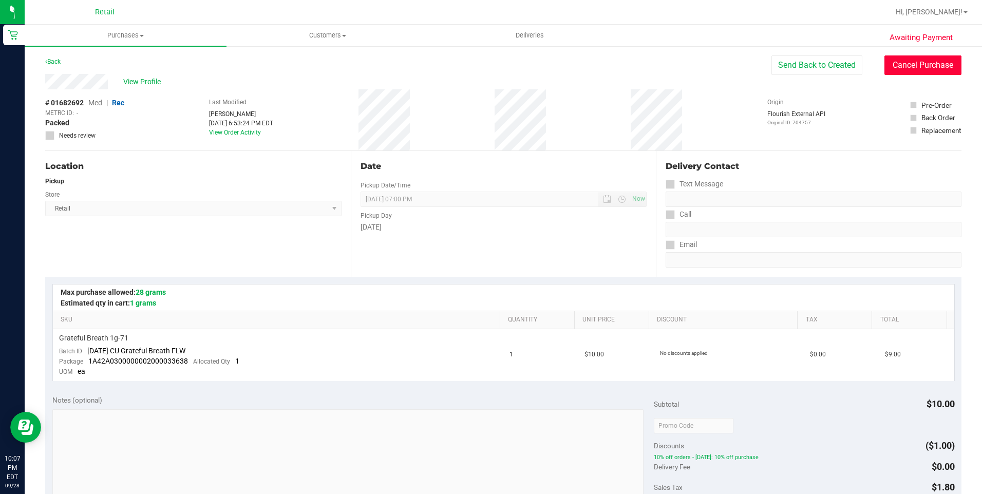
click at [901, 63] on button "Cancel Purchase" at bounding box center [922, 65] width 77 height 20
click at [52, 62] on link "Back" at bounding box center [52, 61] width 15 height 7
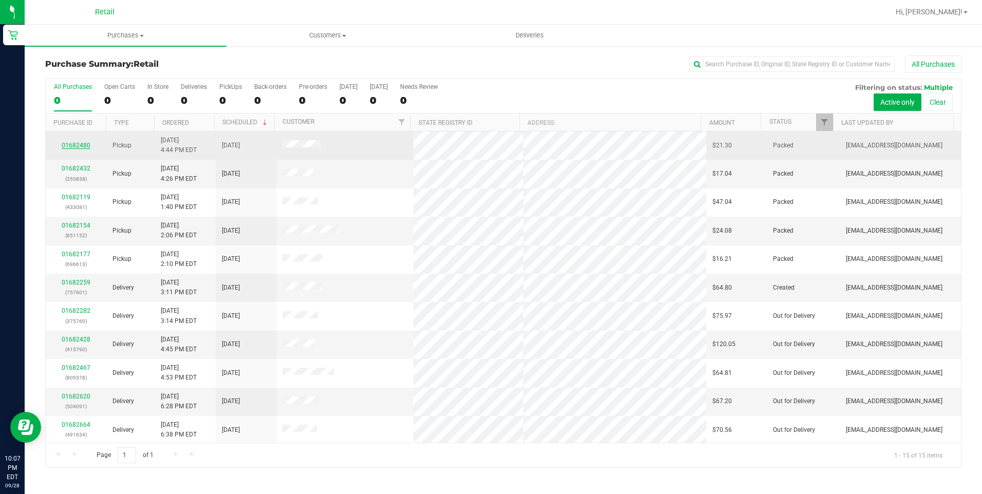
click at [74, 142] on link "01682480" at bounding box center [76, 145] width 29 height 7
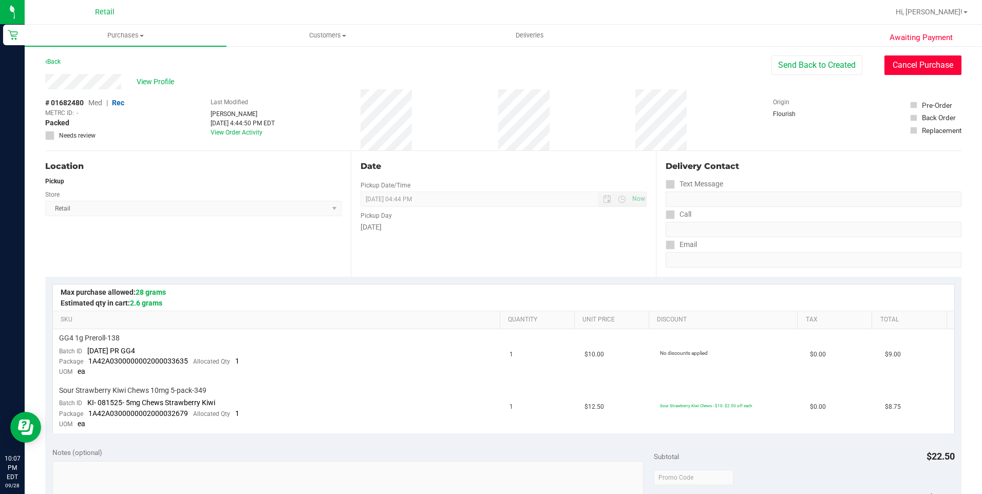
drag, startPoint x: 936, startPoint y: 66, endPoint x: 533, endPoint y: 63, distance: 402.5
click at [934, 65] on button "Cancel Purchase" at bounding box center [922, 65] width 77 height 20
click at [55, 61] on link "Back" at bounding box center [52, 61] width 15 height 7
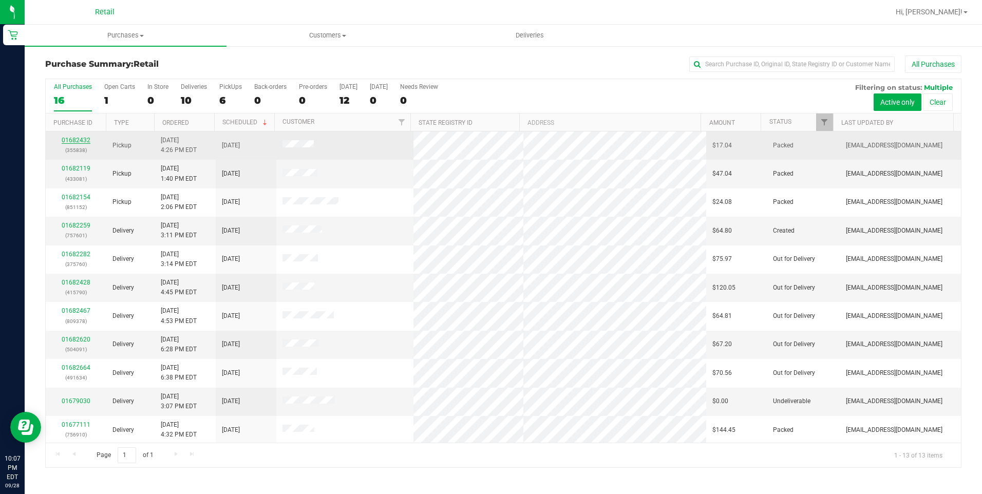
click at [86, 139] on link "01682432" at bounding box center [76, 140] width 29 height 7
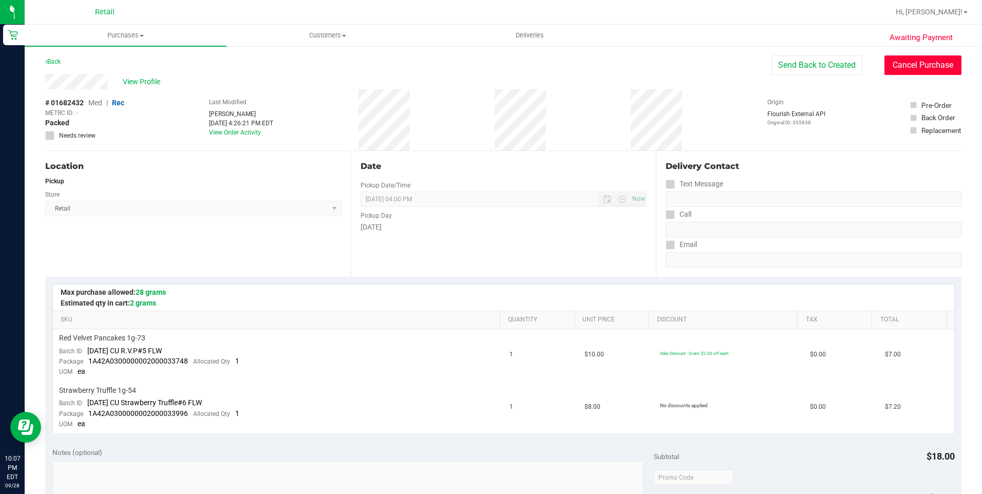
drag, startPoint x: 932, startPoint y: 60, endPoint x: 539, endPoint y: 65, distance: 393.3
click at [932, 61] on button "Cancel Purchase" at bounding box center [922, 65] width 77 height 20
click at [59, 60] on link "Back" at bounding box center [52, 61] width 15 height 7
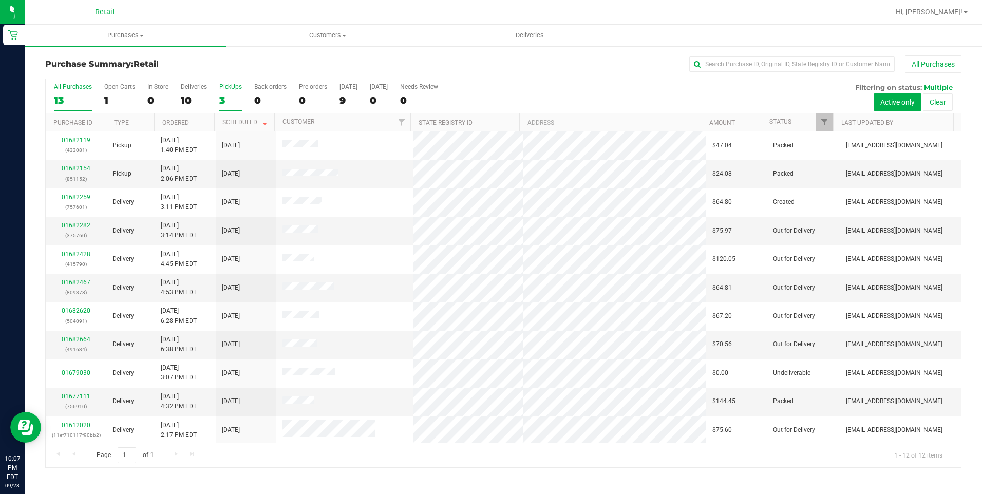
click at [226, 95] on div "3" at bounding box center [230, 100] width 23 height 12
click at [0, 0] on input "PickUps 3" at bounding box center [0, 0] width 0 height 0
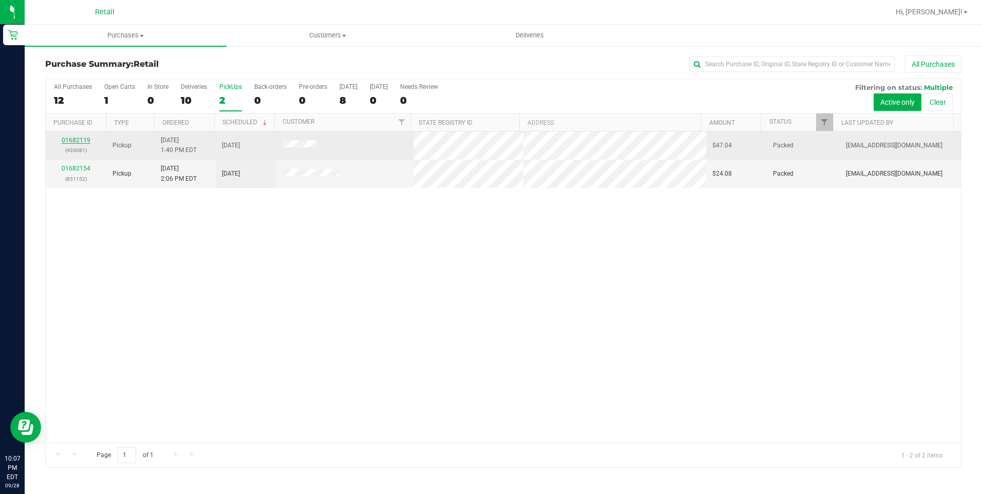
click at [83, 139] on link "01682119" at bounding box center [76, 140] width 29 height 7
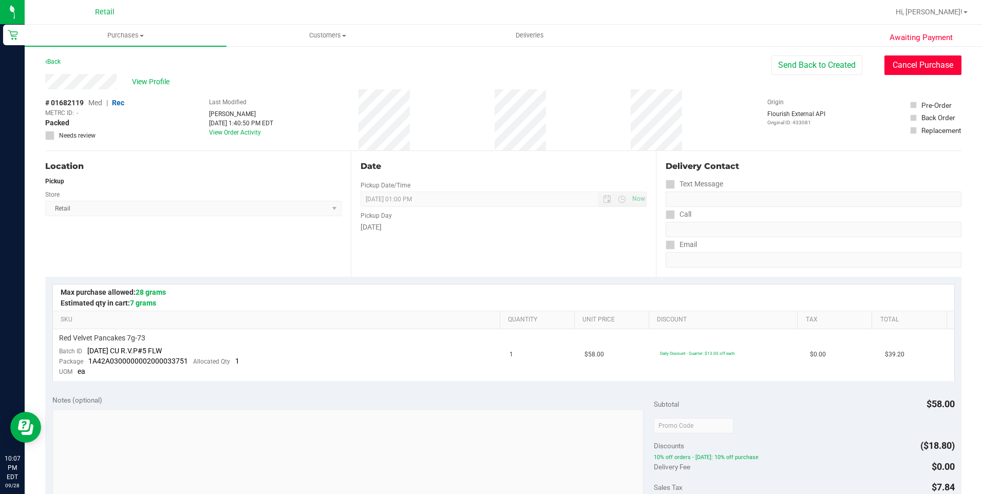
click at [908, 70] on button "Cancel Purchase" at bounding box center [922, 65] width 77 height 20
click at [53, 59] on link "Back" at bounding box center [52, 61] width 15 height 7
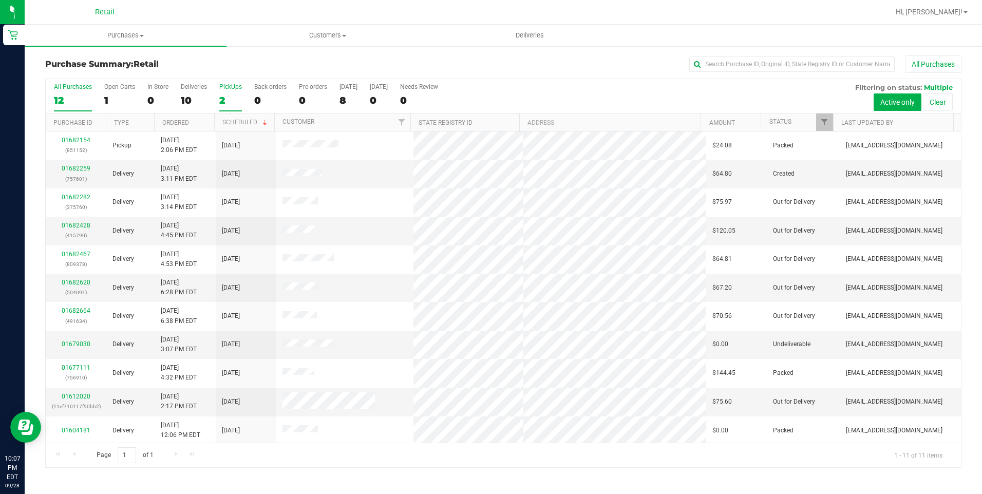
click at [226, 93] on label "PickUps 2" at bounding box center [230, 97] width 23 height 28
click at [0, 0] on input "PickUps 2" at bounding box center [0, 0] width 0 height 0
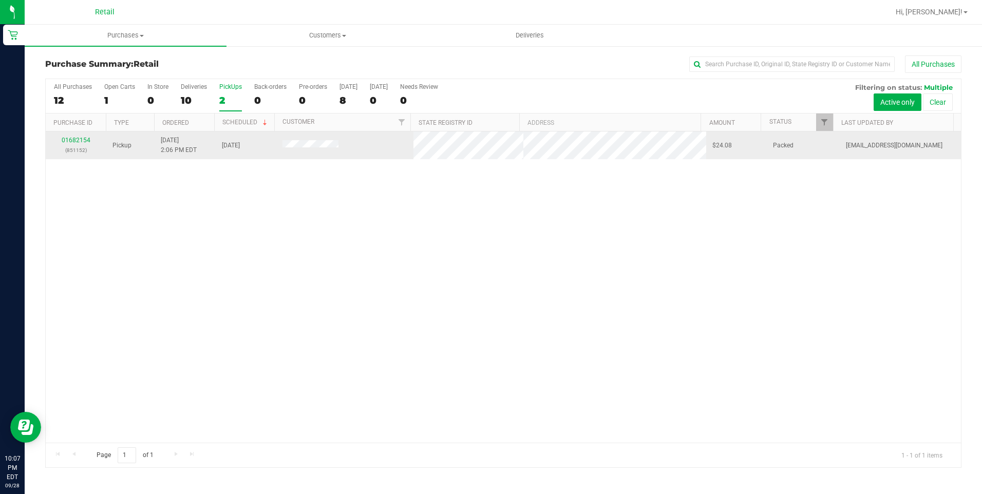
click at [79, 135] on td "01682154 (851152)" at bounding box center [76, 145] width 61 height 28
click at [80, 138] on link "01682154" at bounding box center [76, 140] width 29 height 7
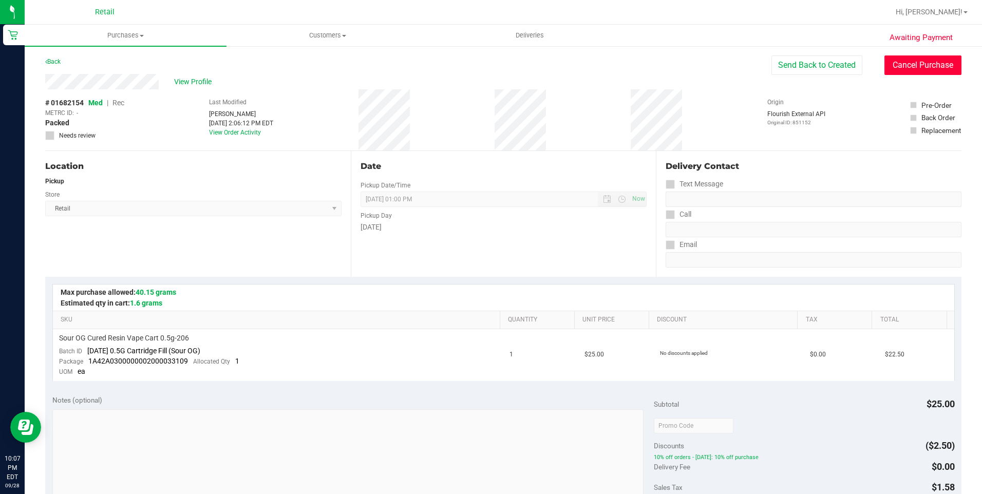
click at [940, 62] on button "Cancel Purchase" at bounding box center [922, 65] width 77 height 20
click at [61, 61] on link "Back" at bounding box center [52, 61] width 15 height 7
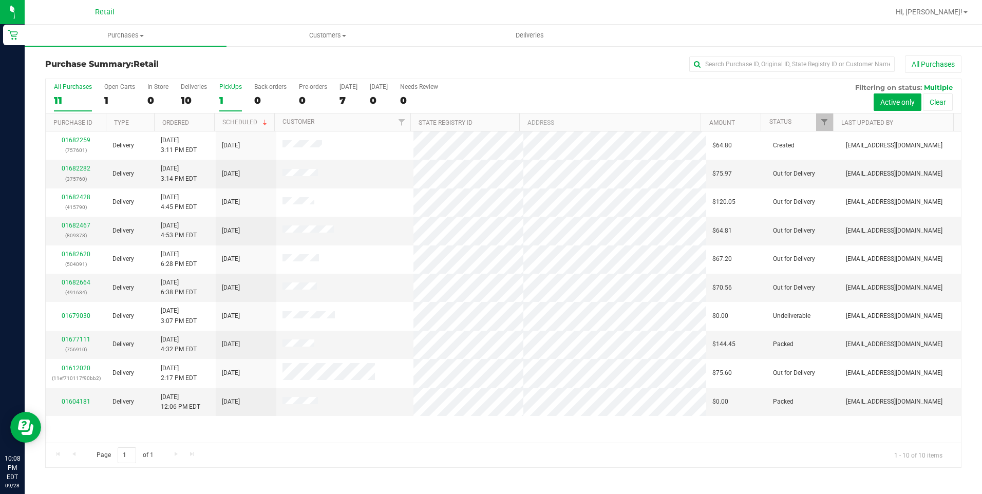
click at [219, 97] on div "1" at bounding box center [230, 100] width 23 height 12
click at [0, 0] on input "PickUps 1" at bounding box center [0, 0] width 0 height 0
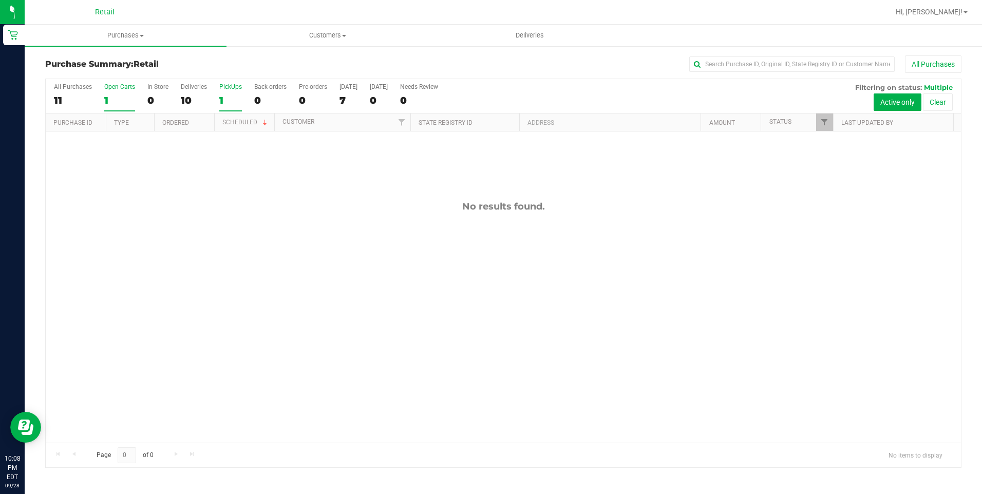
click at [106, 98] on div "1" at bounding box center [119, 100] width 31 height 12
click at [0, 0] on input "Open Carts 1" at bounding box center [0, 0] width 0 height 0
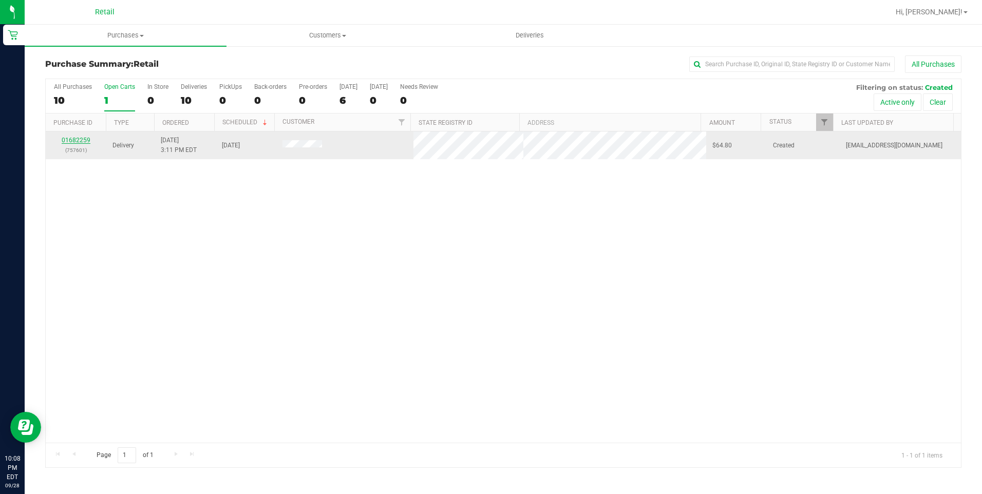
click at [81, 138] on link "01682259" at bounding box center [76, 140] width 29 height 7
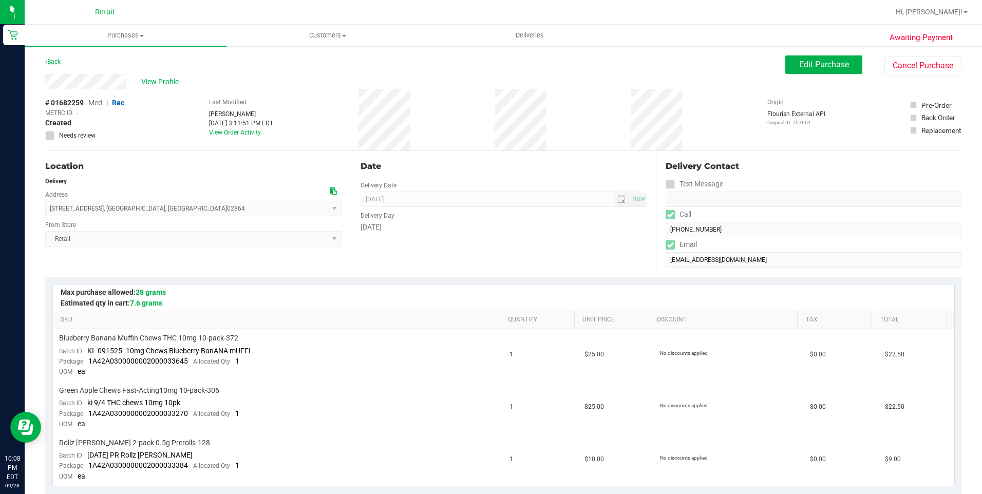
click at [54, 62] on link "Back" at bounding box center [52, 61] width 15 height 7
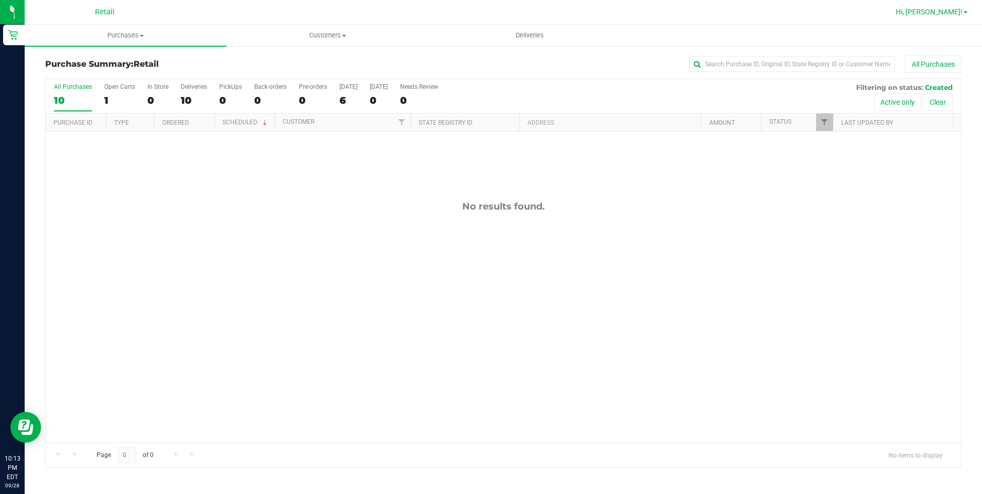
click at [963, 13] on link "Hi, [PERSON_NAME]!" at bounding box center [931, 12] width 80 height 11
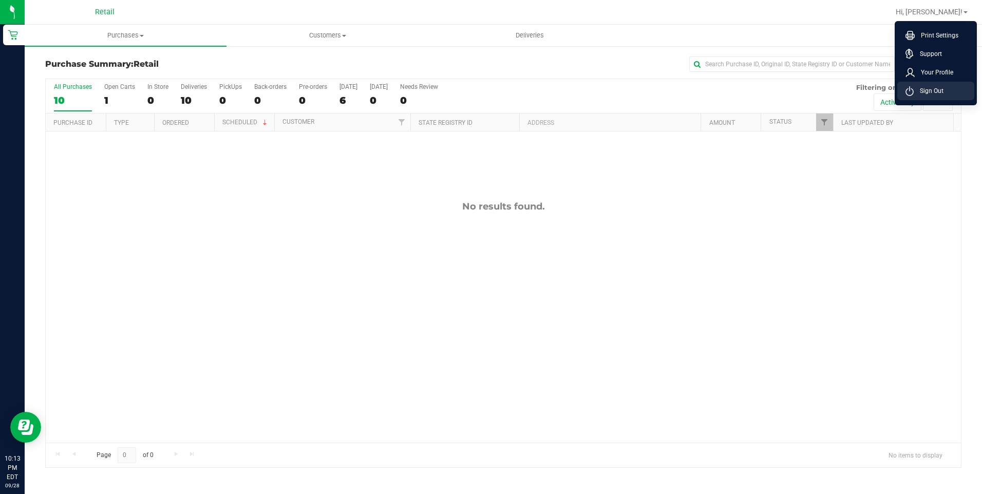
click at [944, 88] on li "Sign Out" at bounding box center [935, 91] width 77 height 18
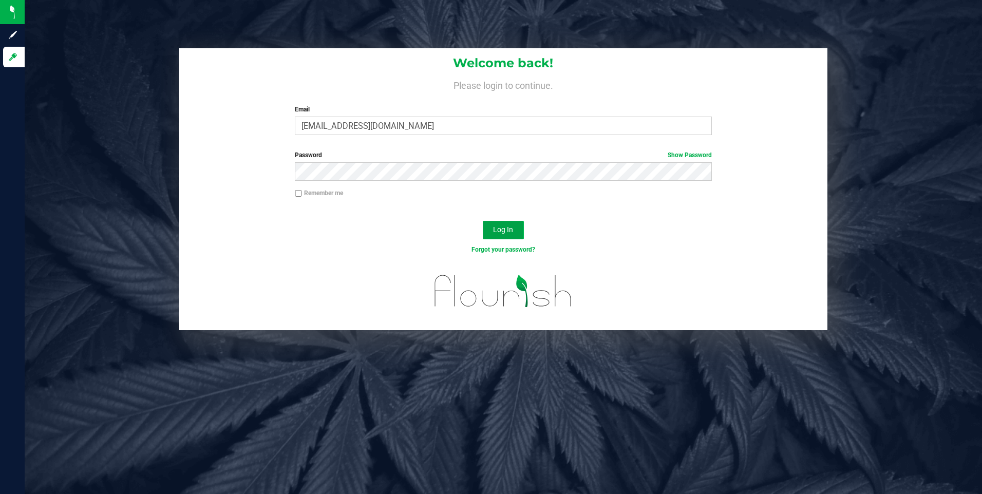
click at [505, 233] on span "Log In" at bounding box center [503, 229] width 20 height 8
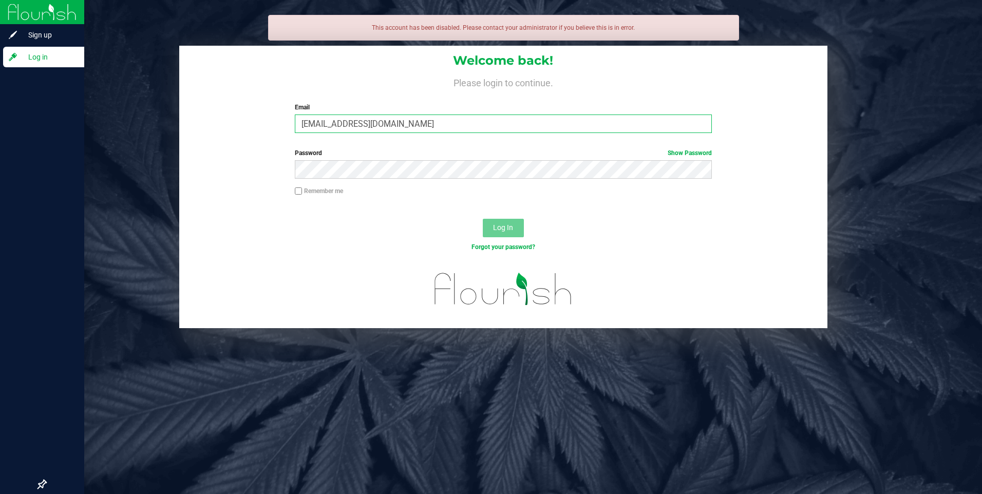
drag, startPoint x: 423, startPoint y: 127, endPoint x: 25, endPoint y: 104, distance: 398.1
click at [16, 98] on div "Sign up Log in This account has been disabled. Please contact your administrato…" at bounding box center [491, 247] width 982 height 494
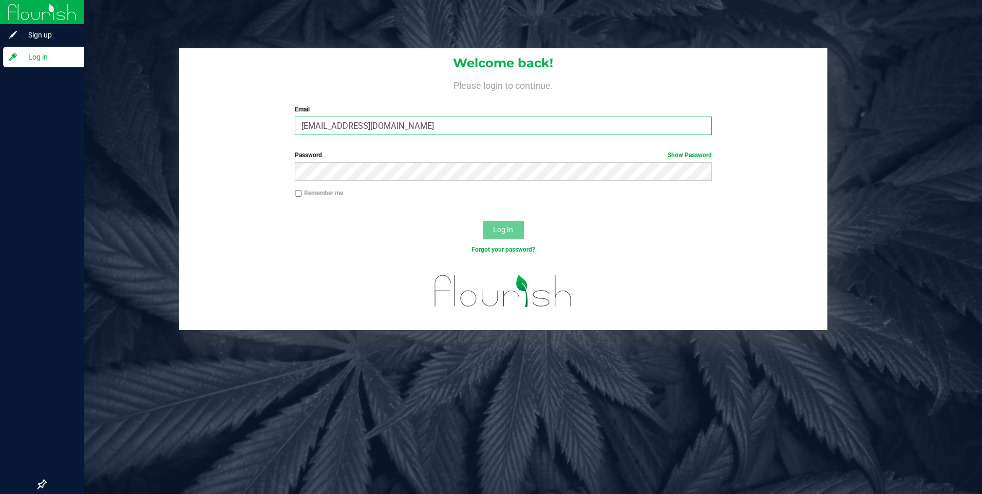
type input "[EMAIL_ADDRESS][DOMAIN_NAME]"
click at [483, 221] on button "Log In" at bounding box center [503, 230] width 41 height 18
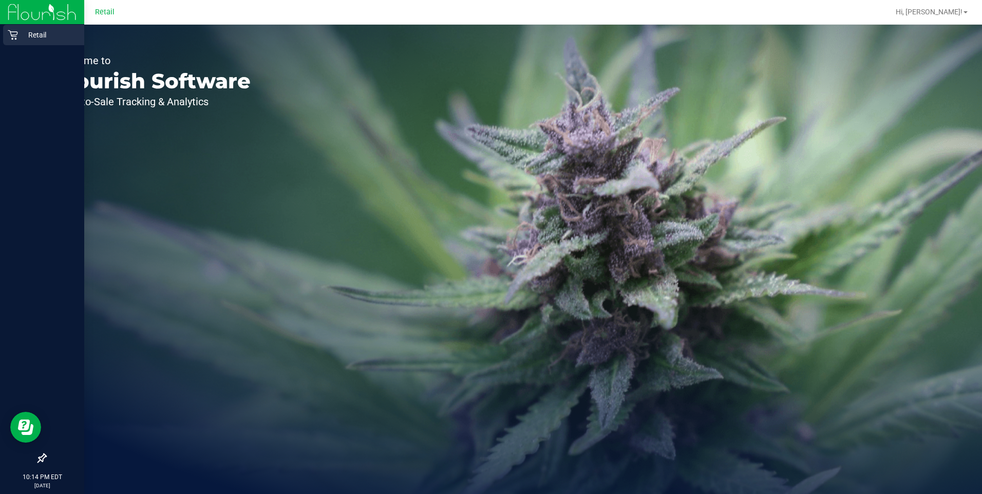
click at [11, 36] on icon at bounding box center [13, 35] width 10 height 10
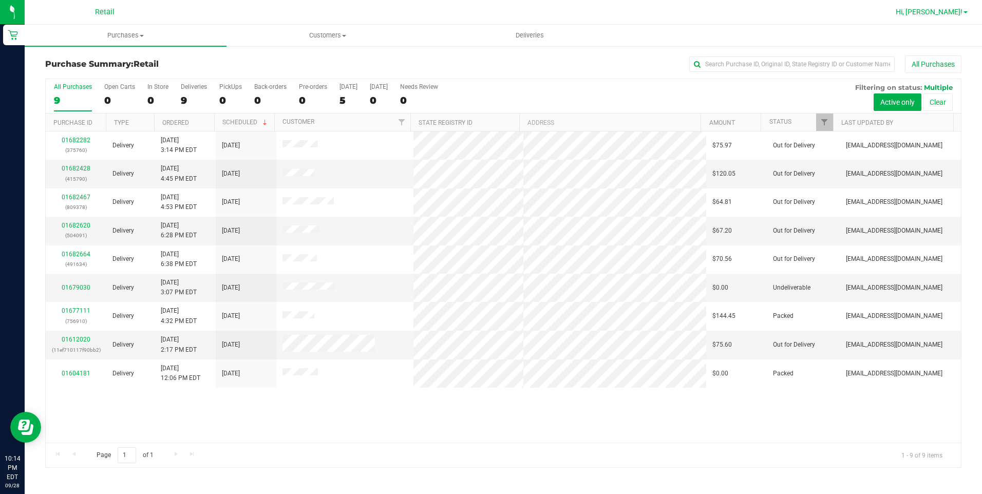
click at [965, 11] on link "Hi, [PERSON_NAME]!" at bounding box center [931, 12] width 80 height 11
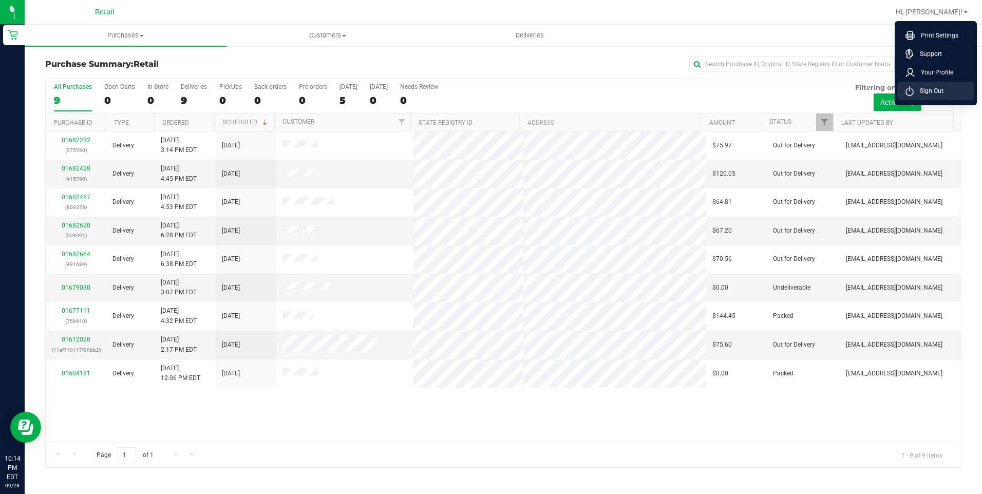
click at [943, 90] on span "Sign Out" at bounding box center [928, 91] width 30 height 10
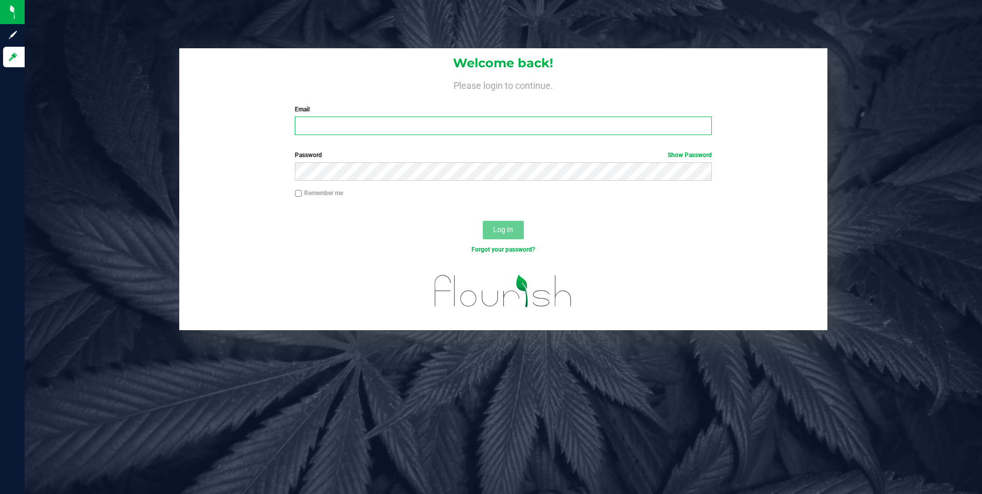
type input "[EMAIL_ADDRESS][DOMAIN_NAME]"
